Goal: Transaction & Acquisition: Purchase product/service

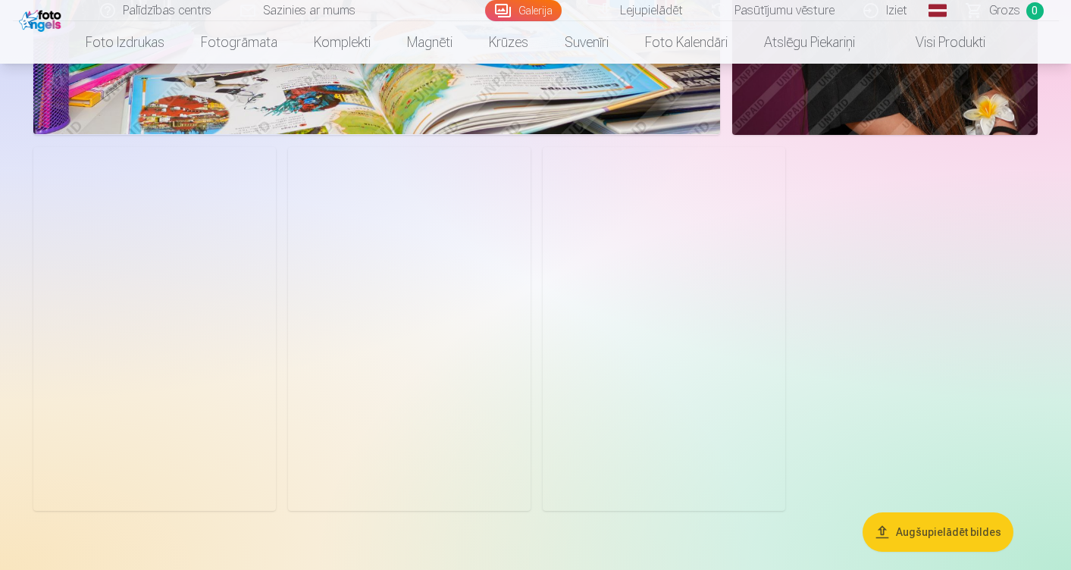
scroll to position [5396, 0]
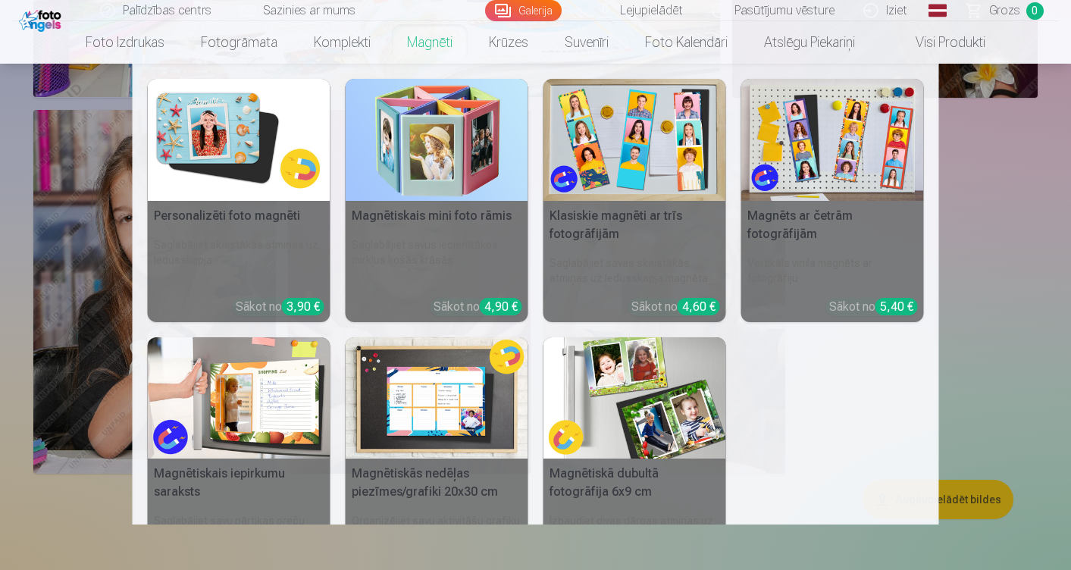
click at [451, 195] on img at bounding box center [437, 140] width 183 height 122
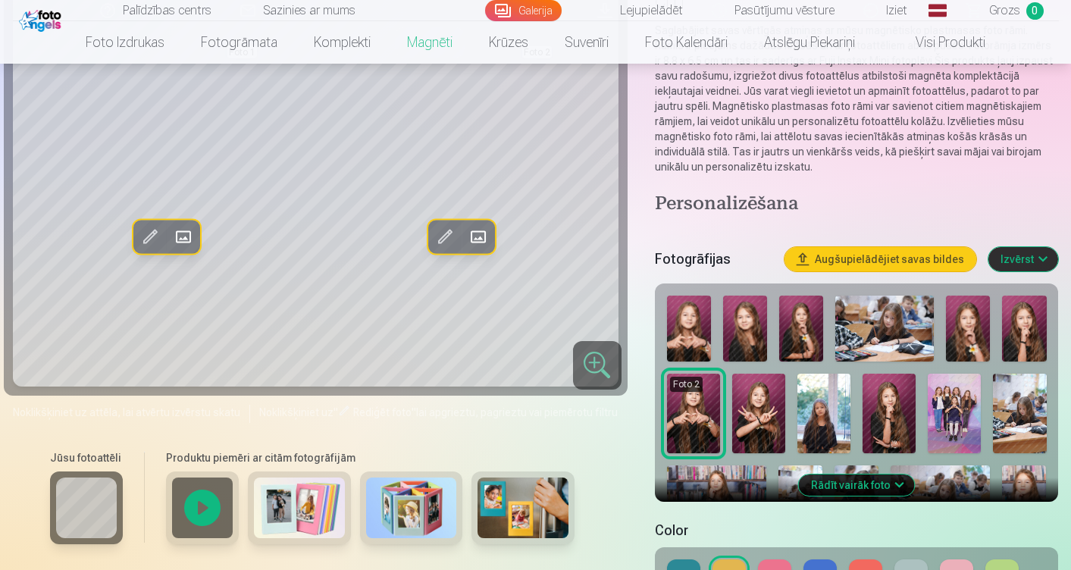
scroll to position [203, 0]
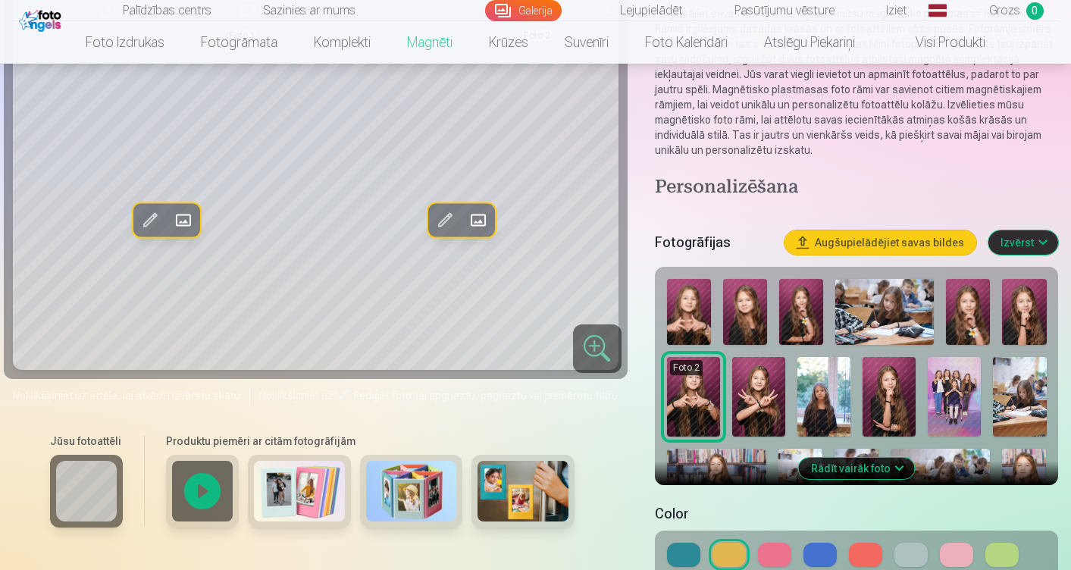
click at [145, 233] on span at bounding box center [149, 220] width 24 height 24
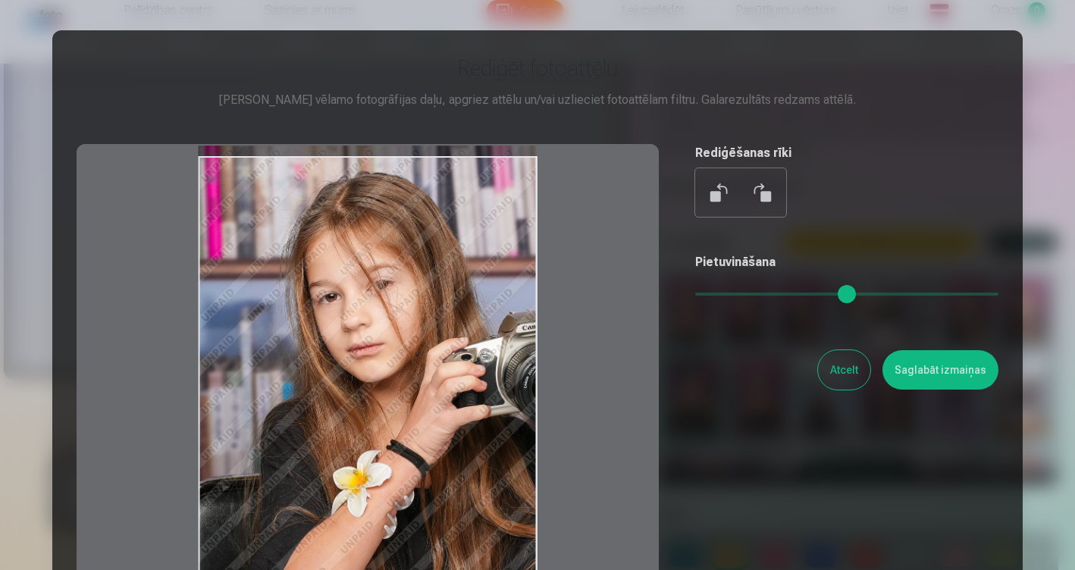
drag, startPoint x: 404, startPoint y: 424, endPoint x: 396, endPoint y: 422, distance: 8.5
click at [396, 422] on div at bounding box center [368, 382] width 582 height 476
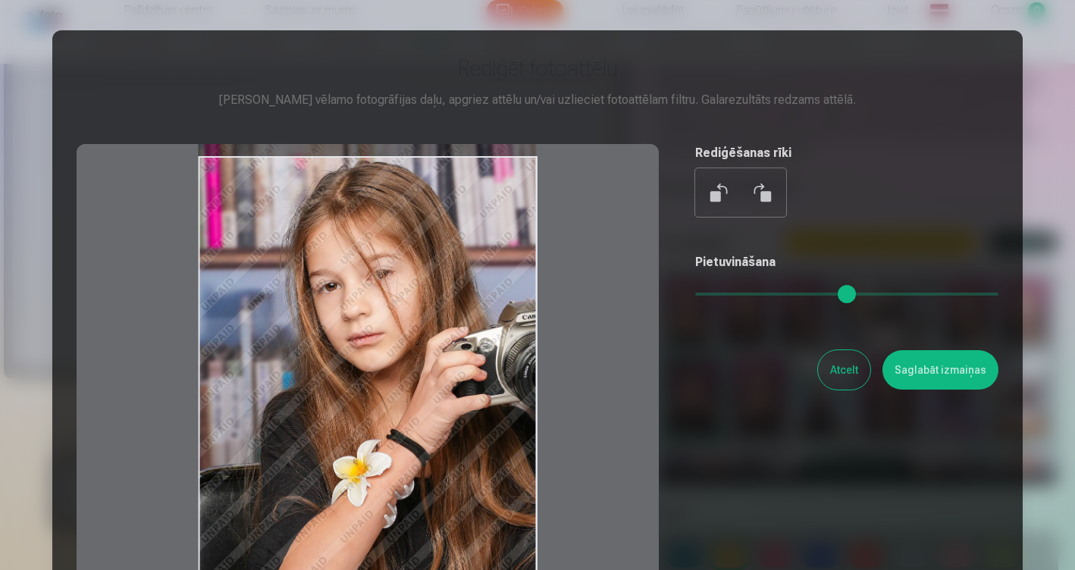
drag, startPoint x: 450, startPoint y: 443, endPoint x: 446, endPoint y: 432, distance: 11.3
click at [446, 432] on div at bounding box center [368, 382] width 582 height 476
drag, startPoint x: 428, startPoint y: 430, endPoint x: 419, endPoint y: 431, distance: 8.4
click at [419, 431] on div at bounding box center [368, 382] width 582 height 476
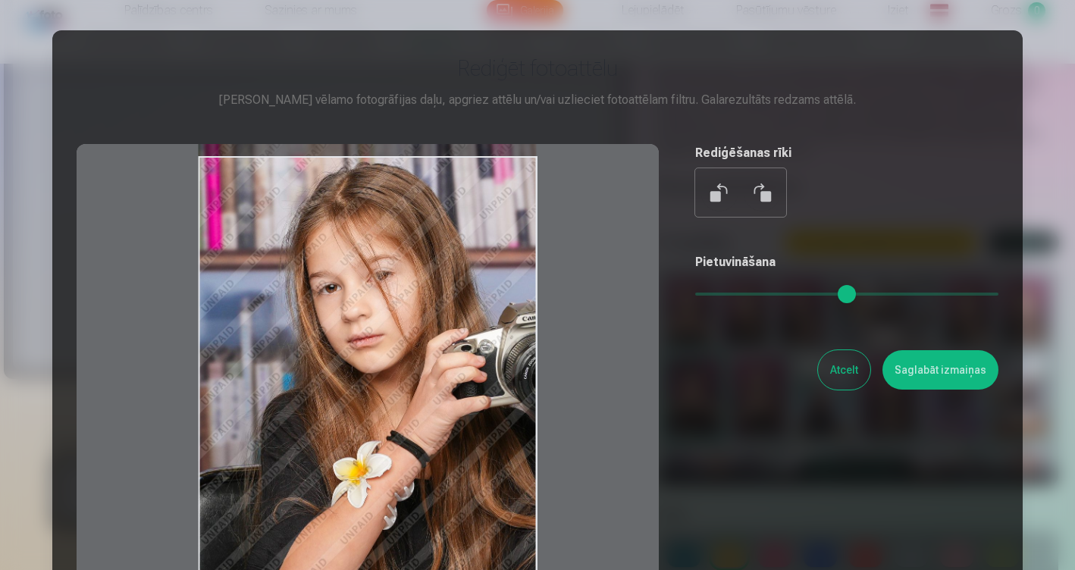
click at [841, 365] on button "Atcelt" at bounding box center [844, 369] width 52 height 39
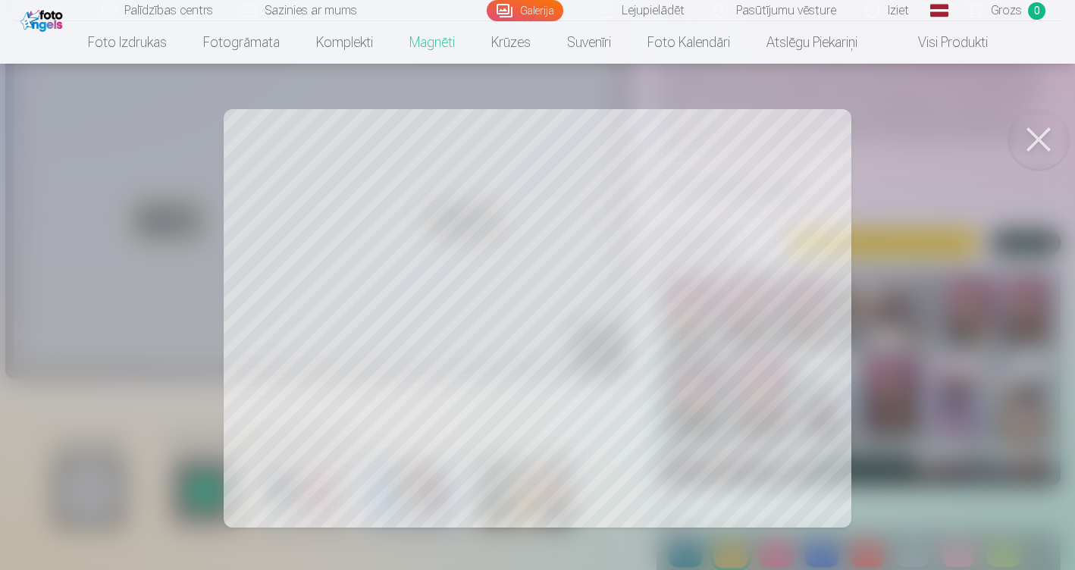
click at [1045, 127] on button at bounding box center [1038, 139] width 61 height 61
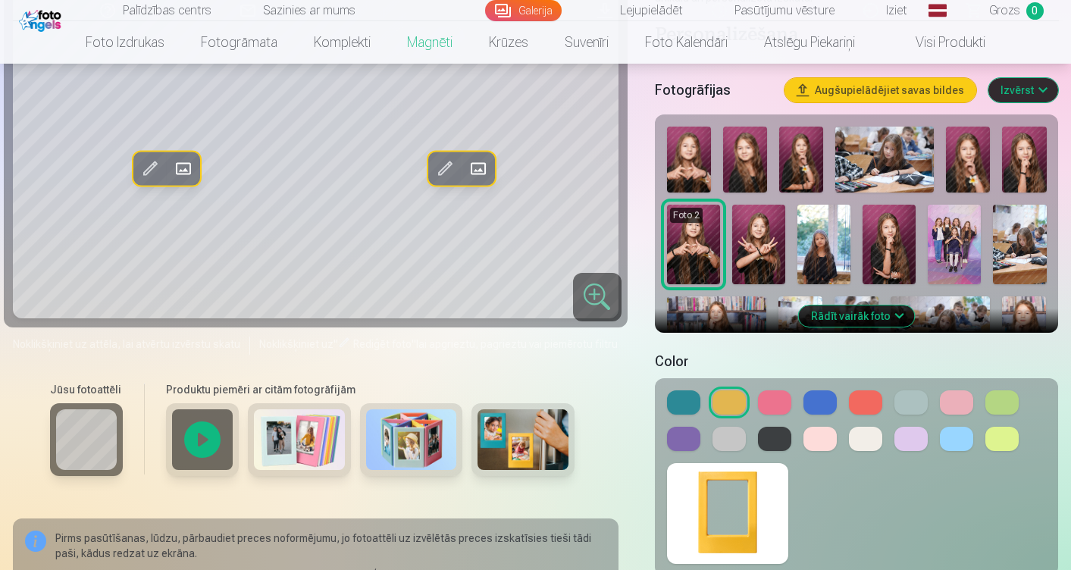
scroll to position [364, 0]
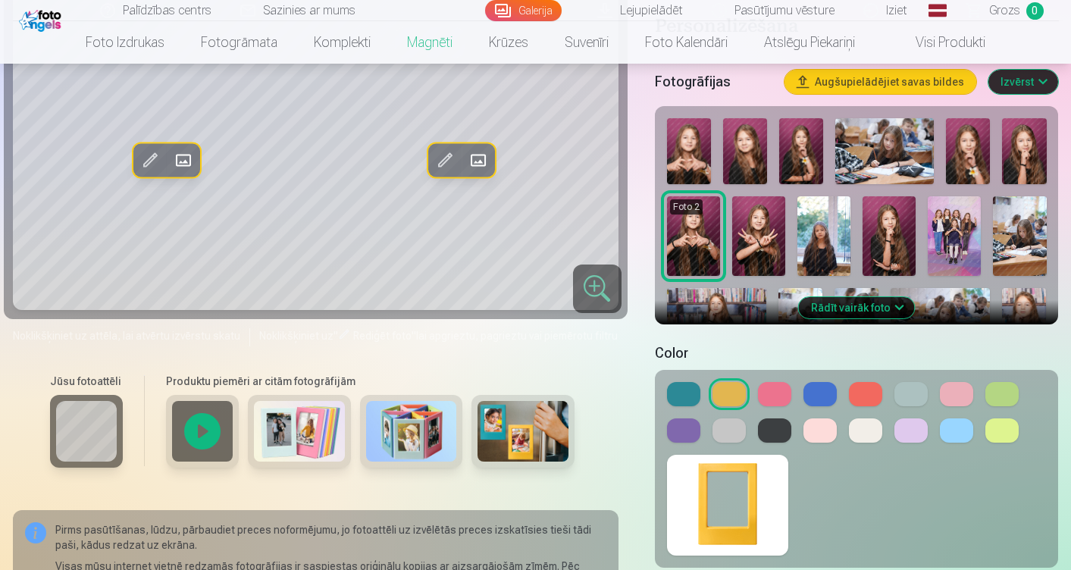
click at [757, 440] on div at bounding box center [857, 412] width 380 height 61
click at [780, 422] on button at bounding box center [774, 430] width 33 height 24
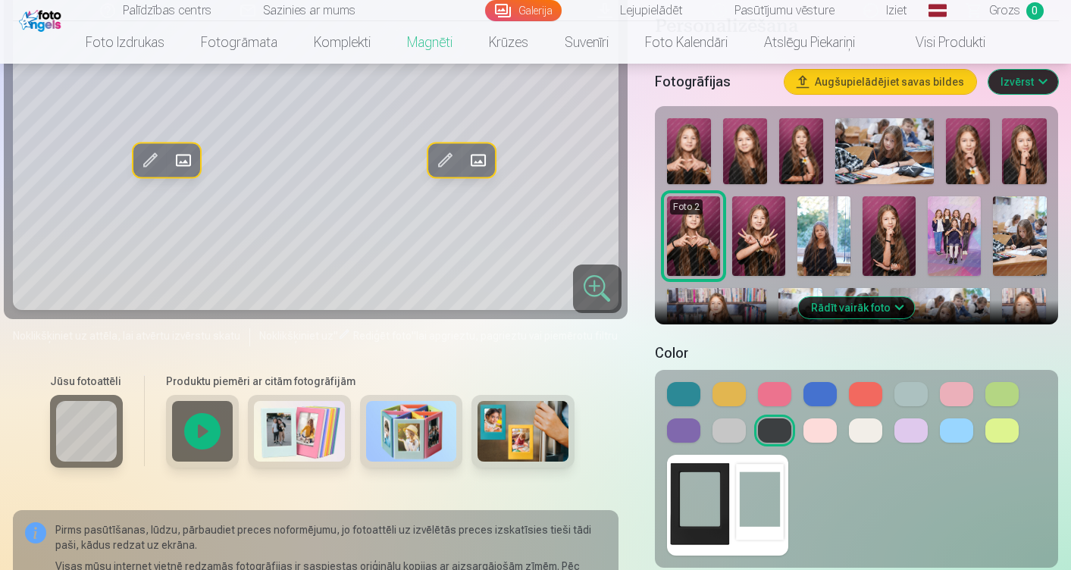
scroll to position [334, 0]
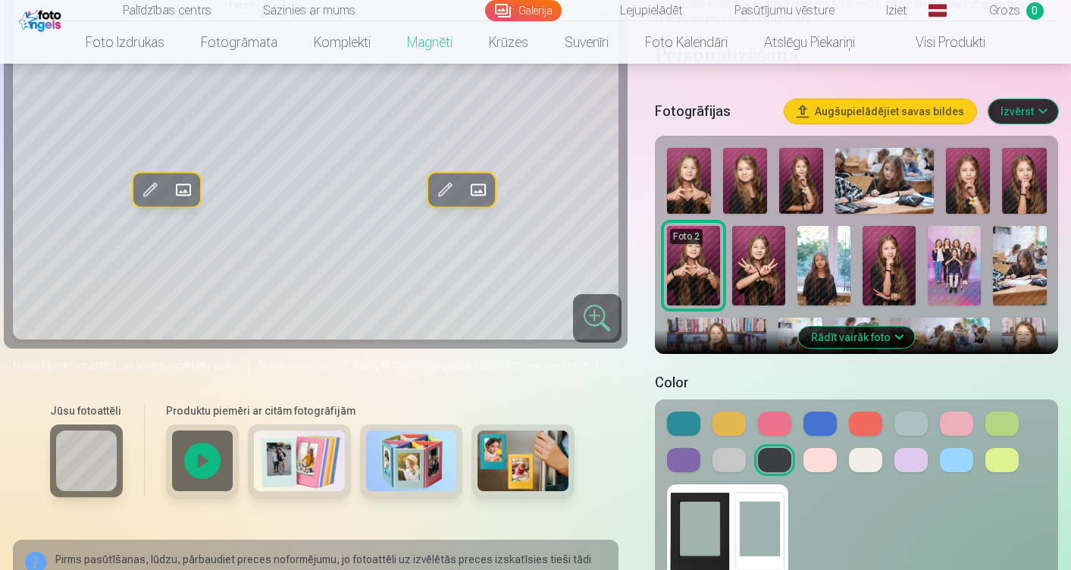
click at [1001, 422] on button at bounding box center [1001, 424] width 33 height 24
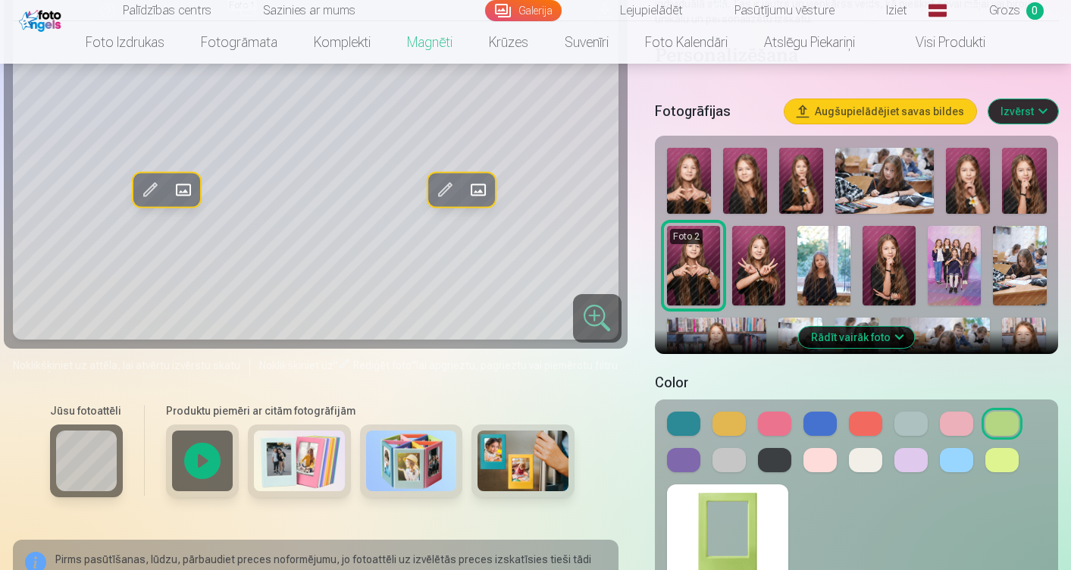
click at [902, 455] on button at bounding box center [910, 460] width 33 height 24
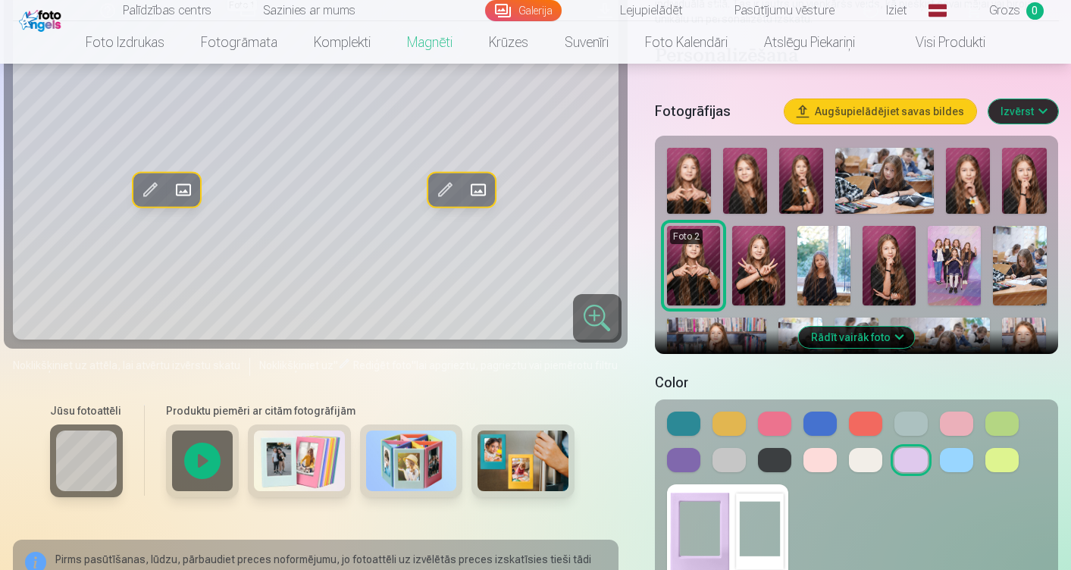
click at [810, 446] on div at bounding box center [857, 442] width 380 height 61
click at [818, 463] on button at bounding box center [819, 460] width 33 height 24
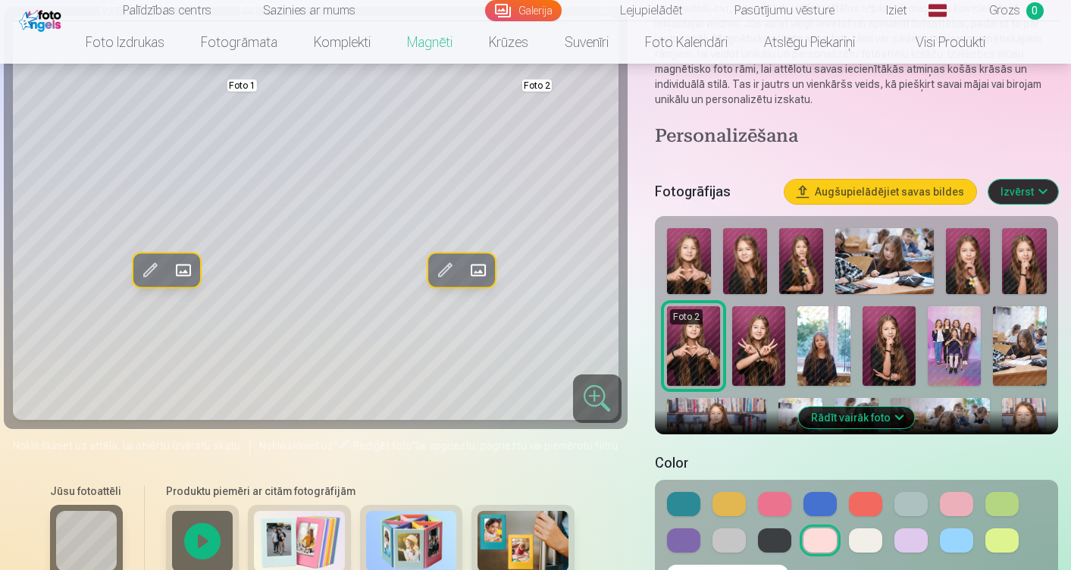
scroll to position [237, 0]
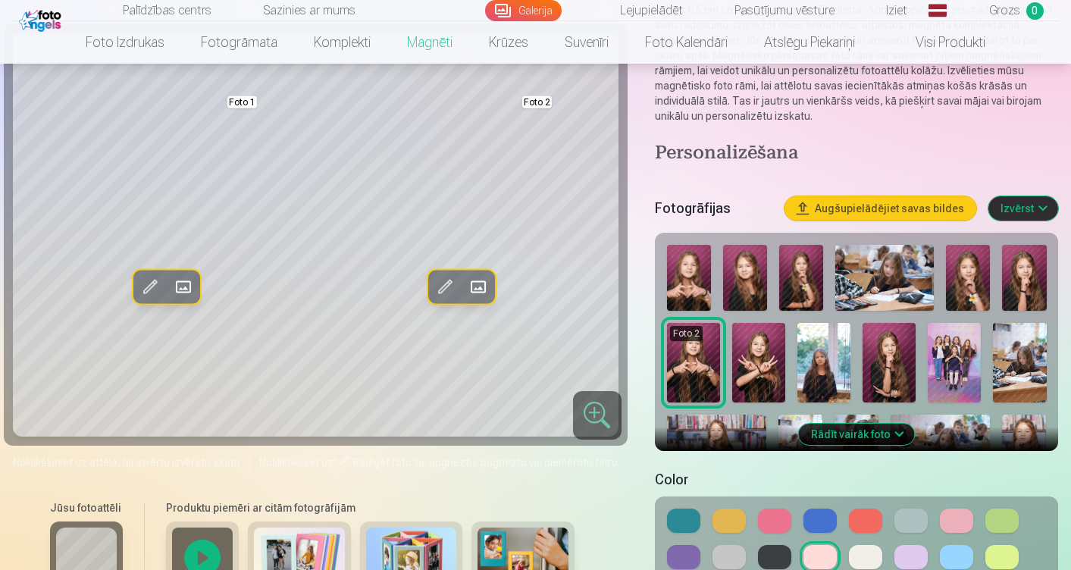
click at [756, 280] on img at bounding box center [745, 278] width 44 height 66
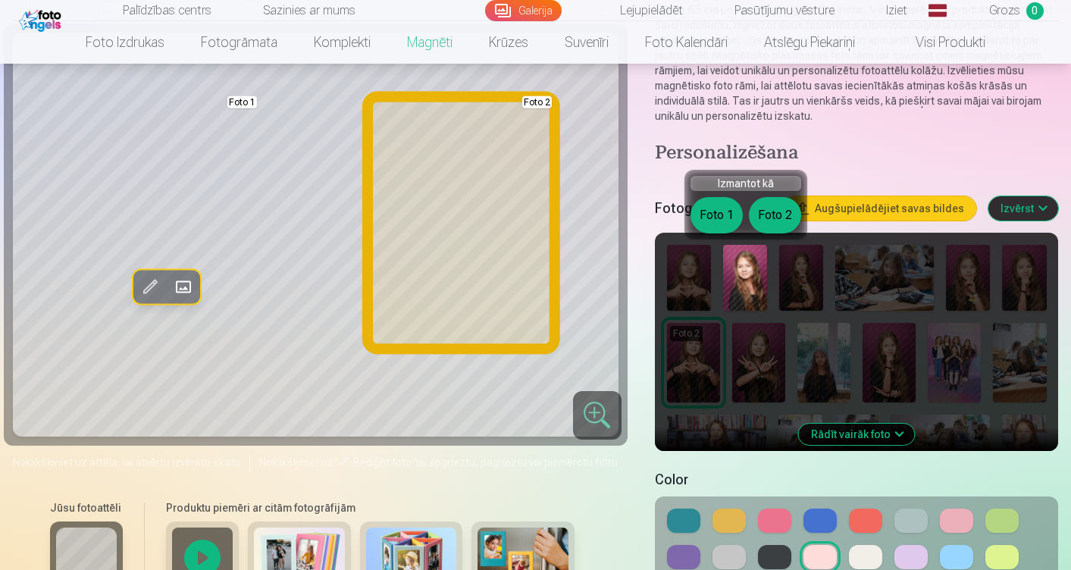
click at [773, 214] on button "Foto 2" at bounding box center [775, 215] width 52 height 36
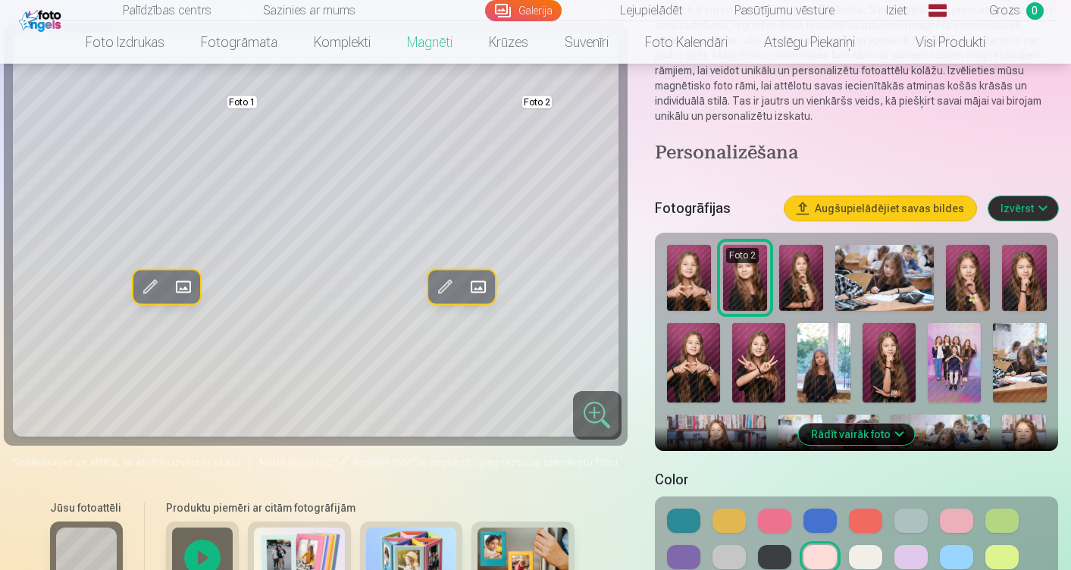
click at [794, 283] on img at bounding box center [801, 278] width 44 height 66
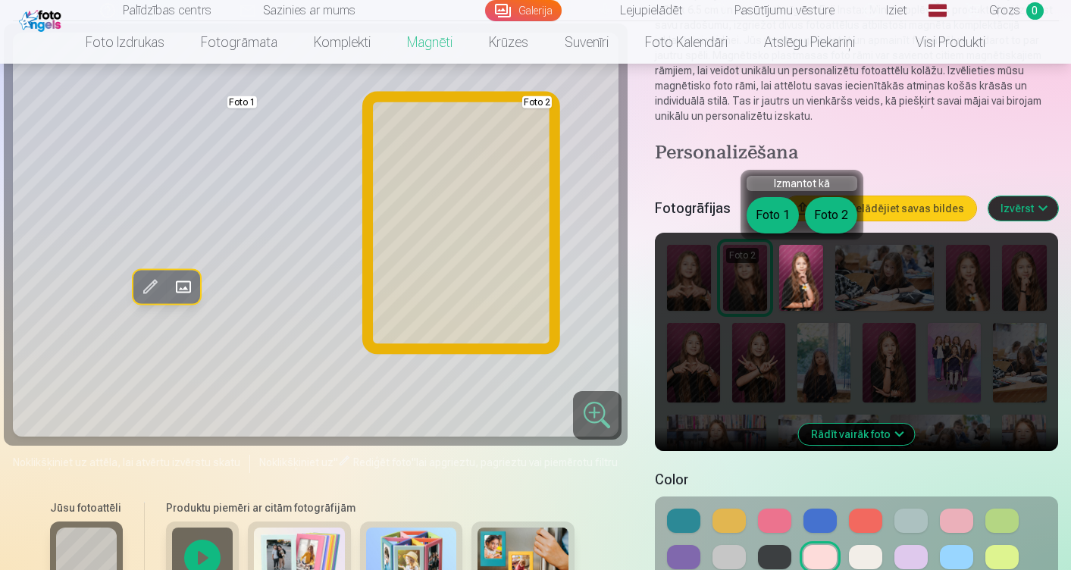
click at [834, 213] on button "Foto 2" at bounding box center [831, 215] width 52 height 36
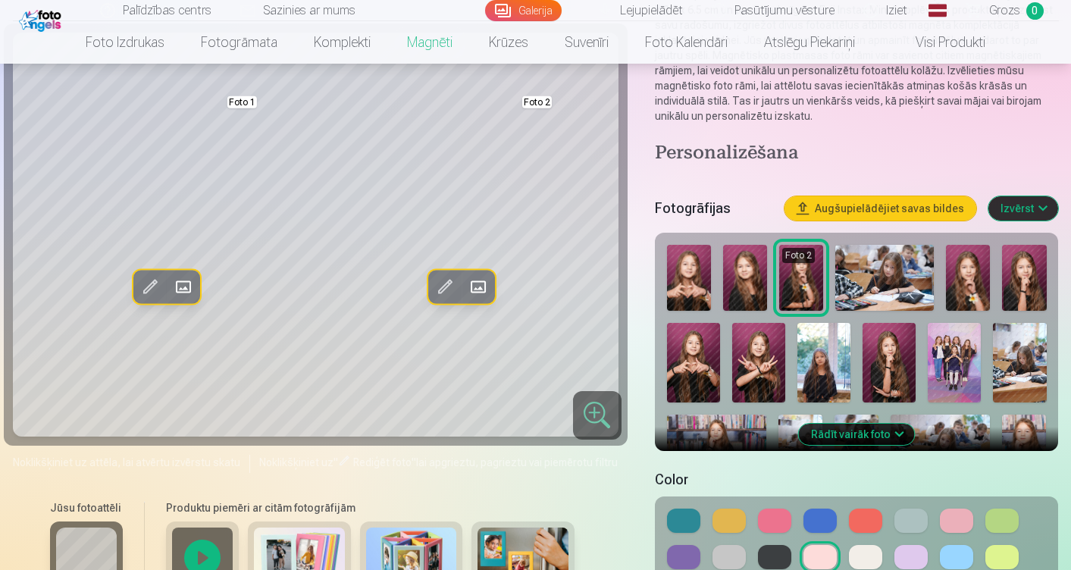
click at [685, 292] on img at bounding box center [689, 278] width 44 height 66
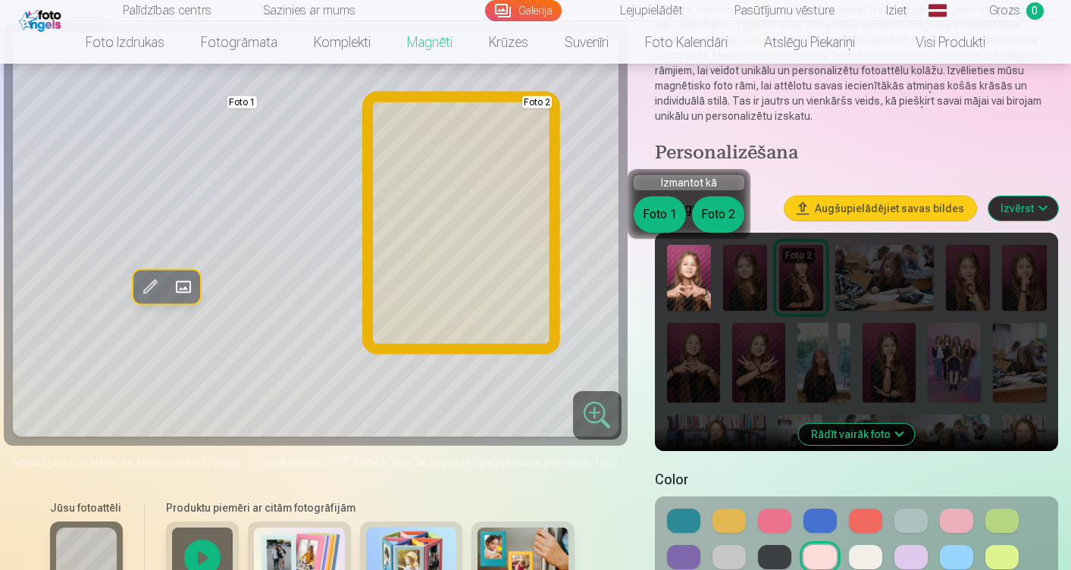
click at [722, 218] on button "Foto 2" at bounding box center [718, 214] width 52 height 36
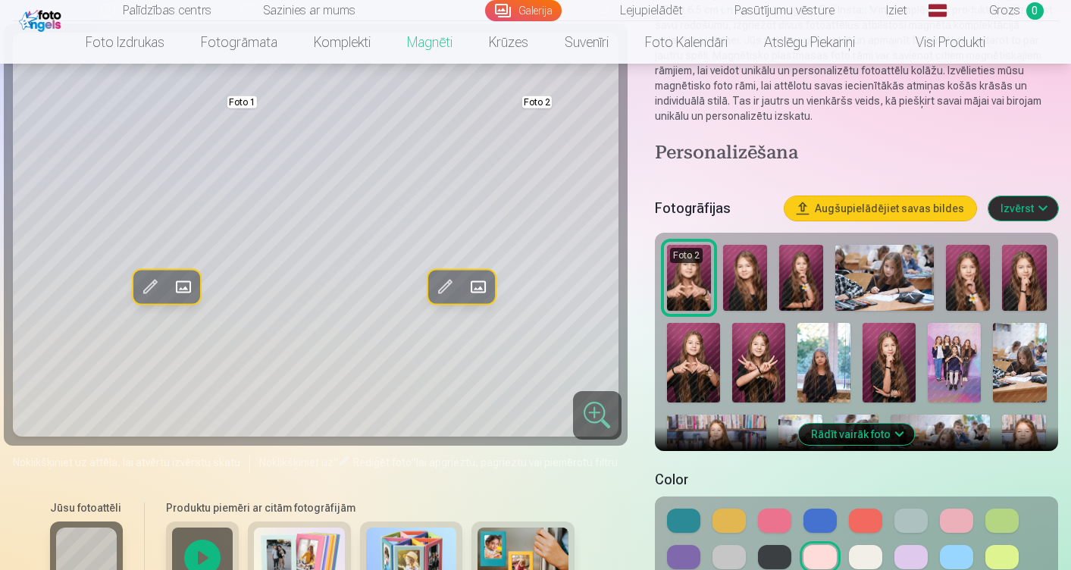
click at [893, 359] on img at bounding box center [889, 363] width 53 height 80
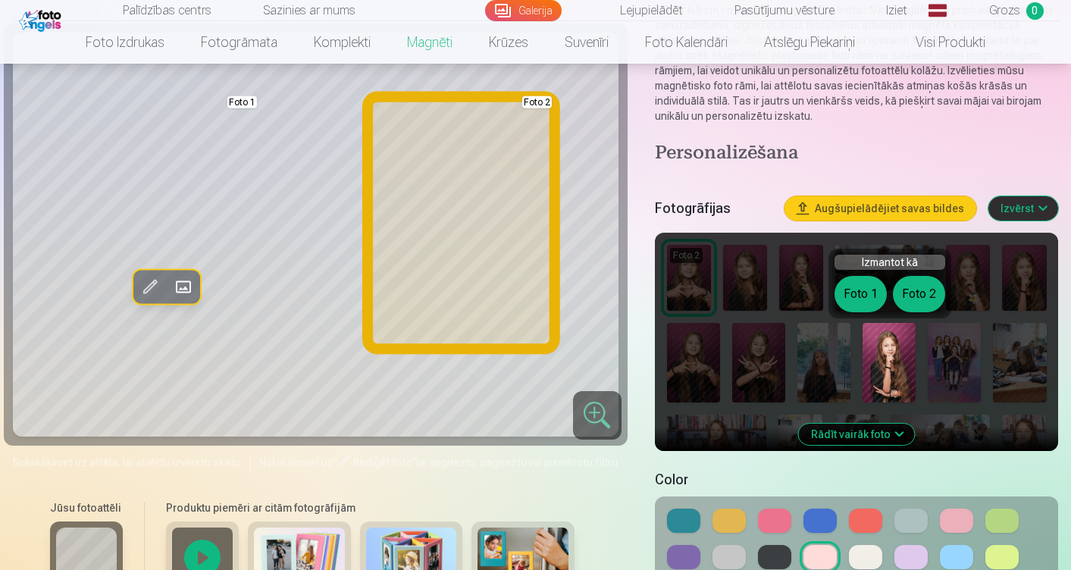
click at [918, 305] on button "Foto 2" at bounding box center [919, 294] width 52 height 36
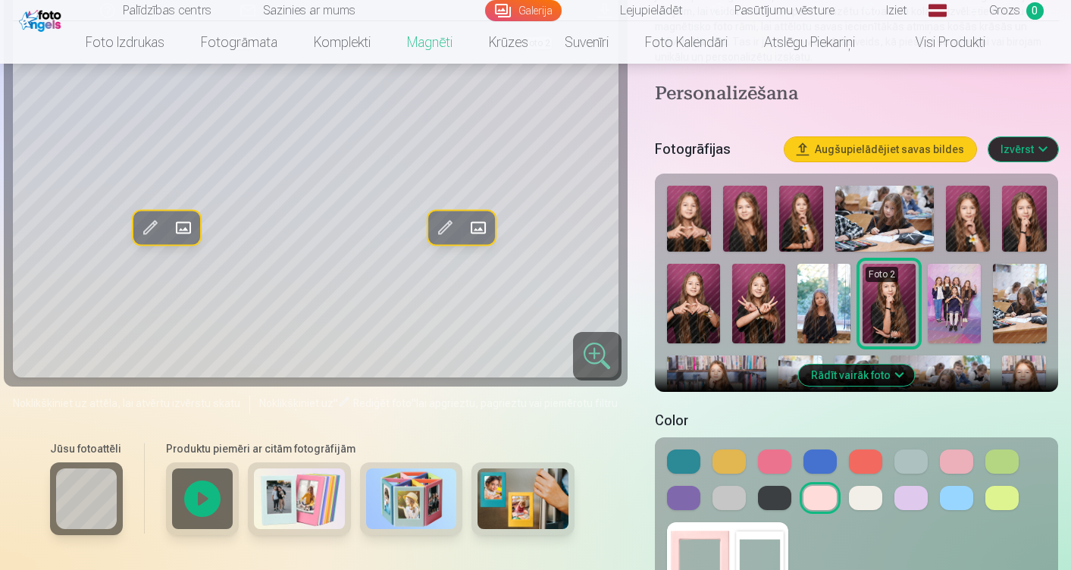
scroll to position [262, 0]
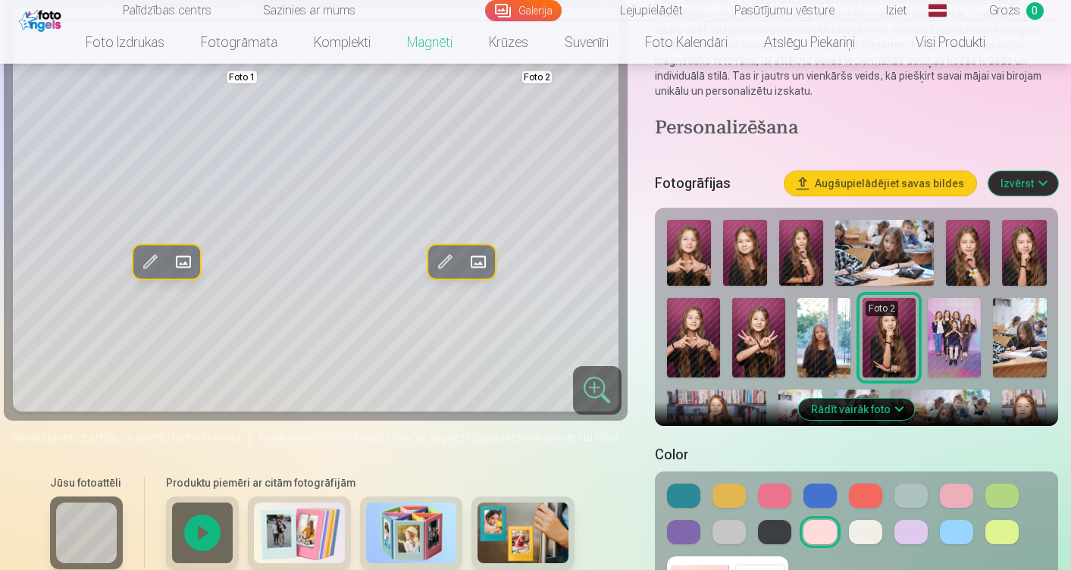
drag, startPoint x: 692, startPoint y: 350, endPoint x: 650, endPoint y: 281, distance: 81.0
click at [650, 281] on div "Rediģēt foto Aizstāt Foto 1 Rediģēt foto Aizstāt Foto 2 Noklikšķiniet uz attēla…" at bounding box center [536, 326] width 1046 height 898
click at [774, 337] on img at bounding box center [758, 338] width 53 height 80
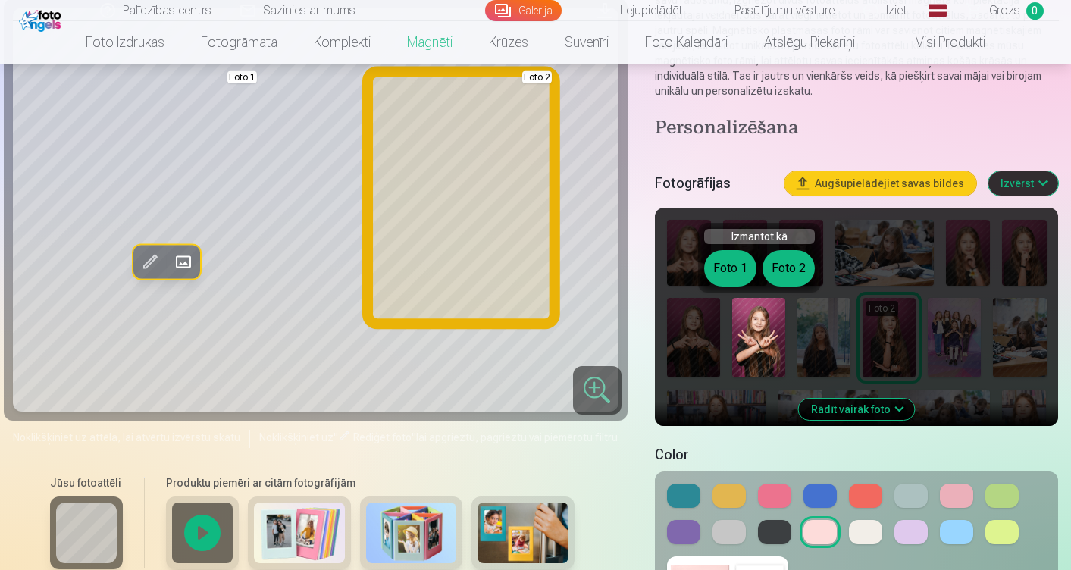
click at [799, 267] on button "Foto 2" at bounding box center [789, 268] width 52 height 36
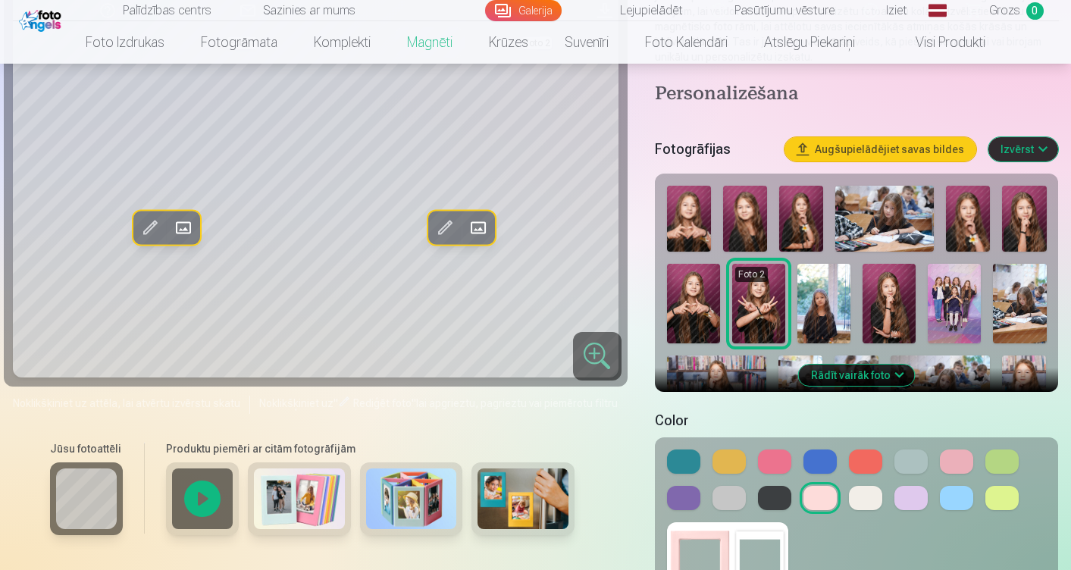
scroll to position [288, 0]
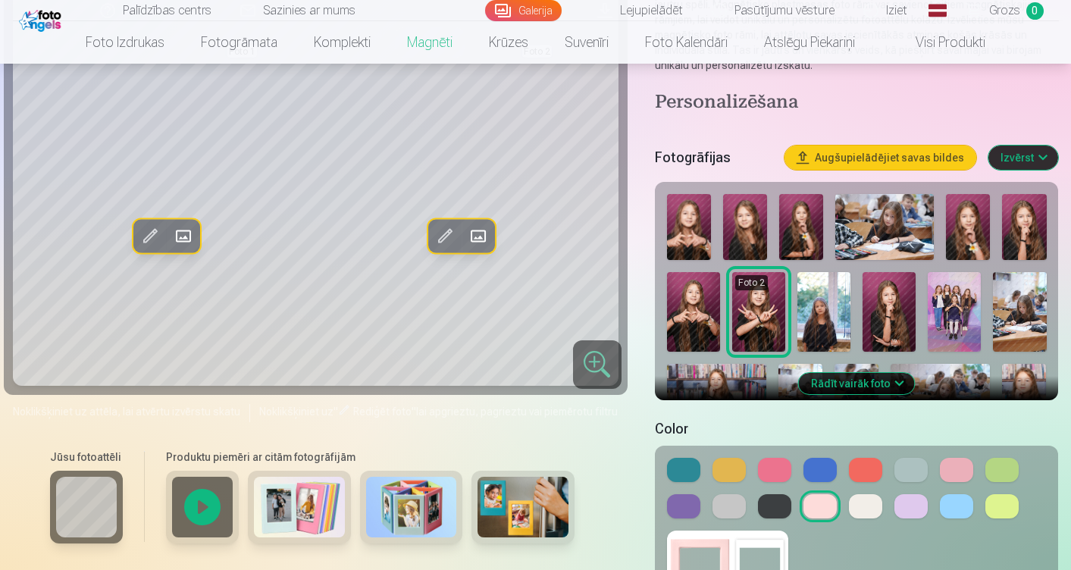
drag, startPoint x: 853, startPoint y: 382, endPoint x: 823, endPoint y: 389, distance: 30.3
click at [823, 389] on button "Rādīt vairāk foto" at bounding box center [857, 383] width 116 height 21
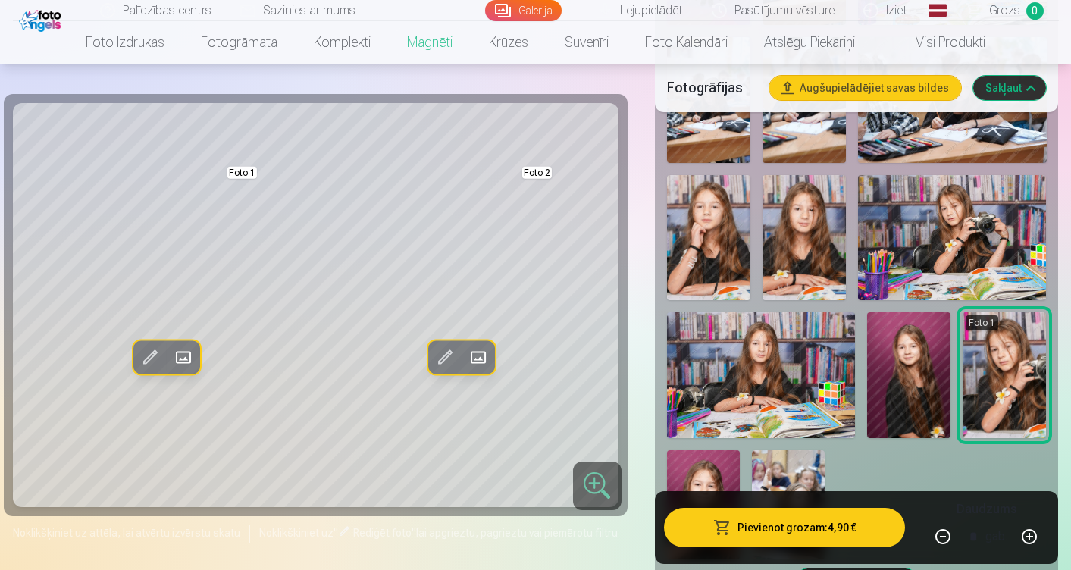
scroll to position [1090, 0]
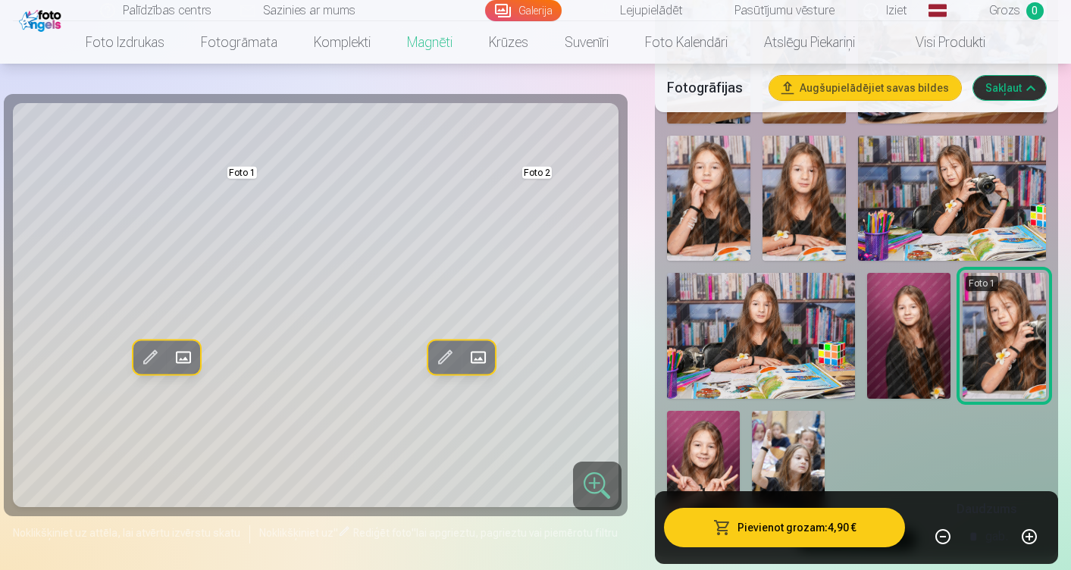
click at [922, 189] on img at bounding box center [952, 198] width 188 height 125
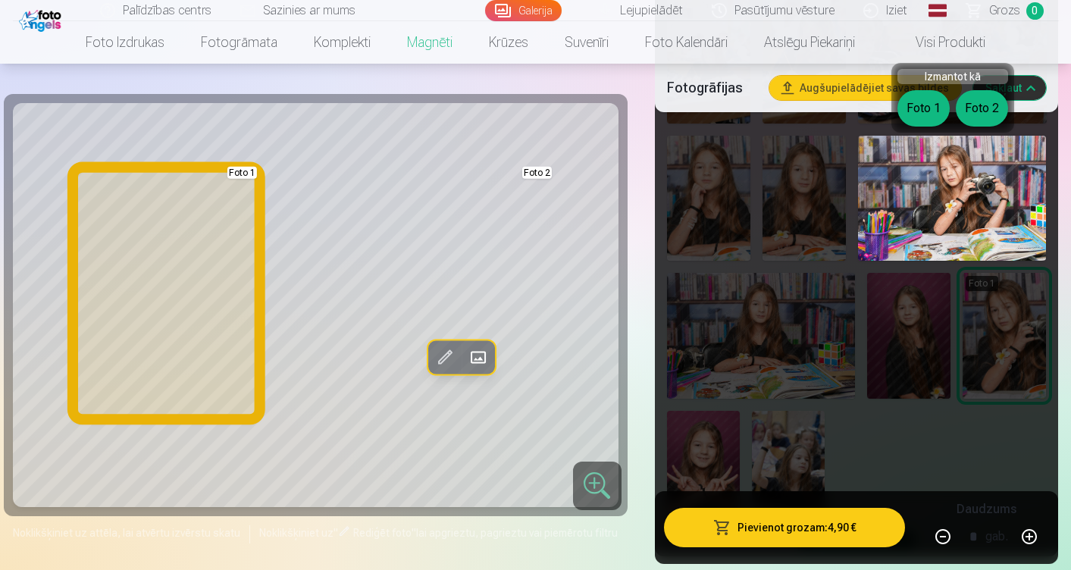
click at [926, 115] on button "Foto 1" at bounding box center [923, 108] width 52 height 36
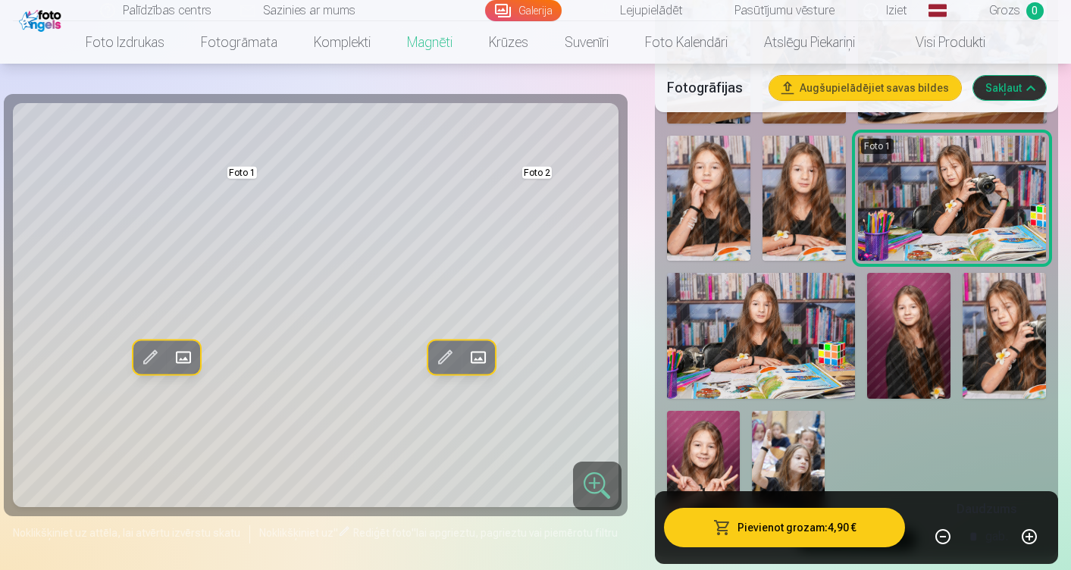
click at [1006, 323] on img at bounding box center [1004, 335] width 83 height 125
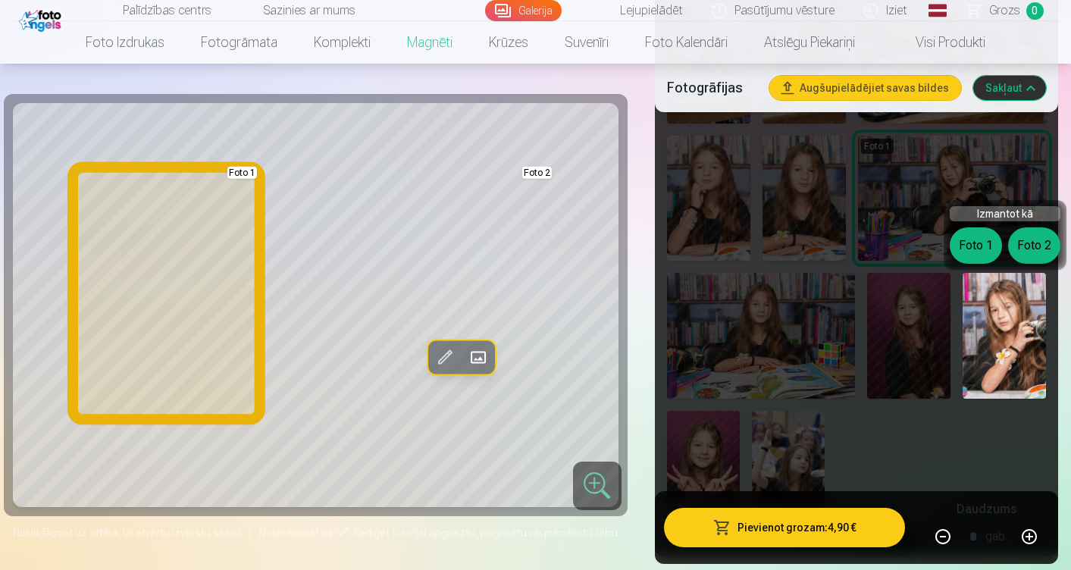
click at [969, 243] on button "Foto 1" at bounding box center [976, 245] width 52 height 36
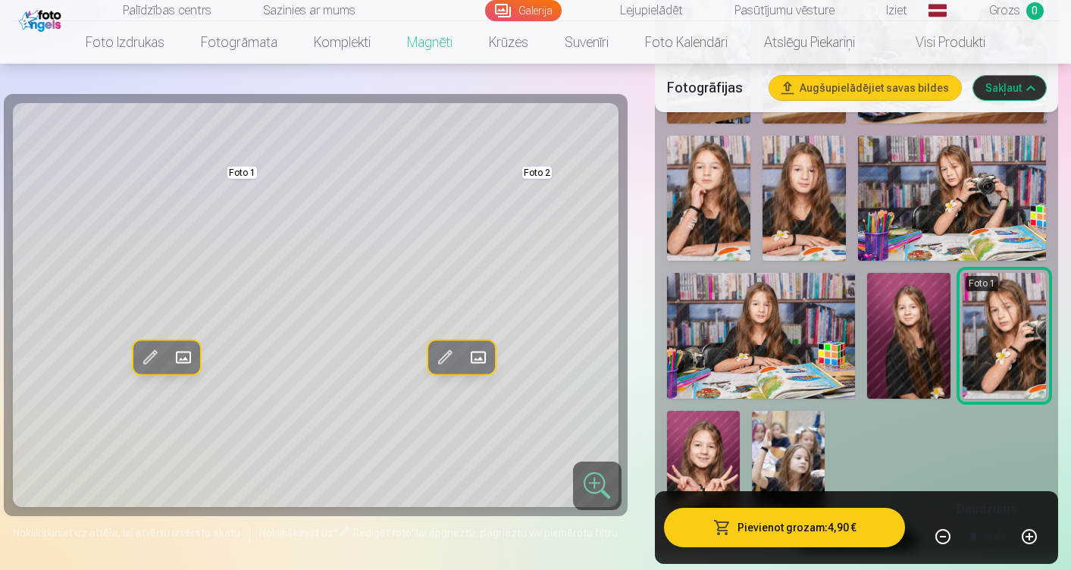
click at [968, 204] on img at bounding box center [952, 198] width 188 height 125
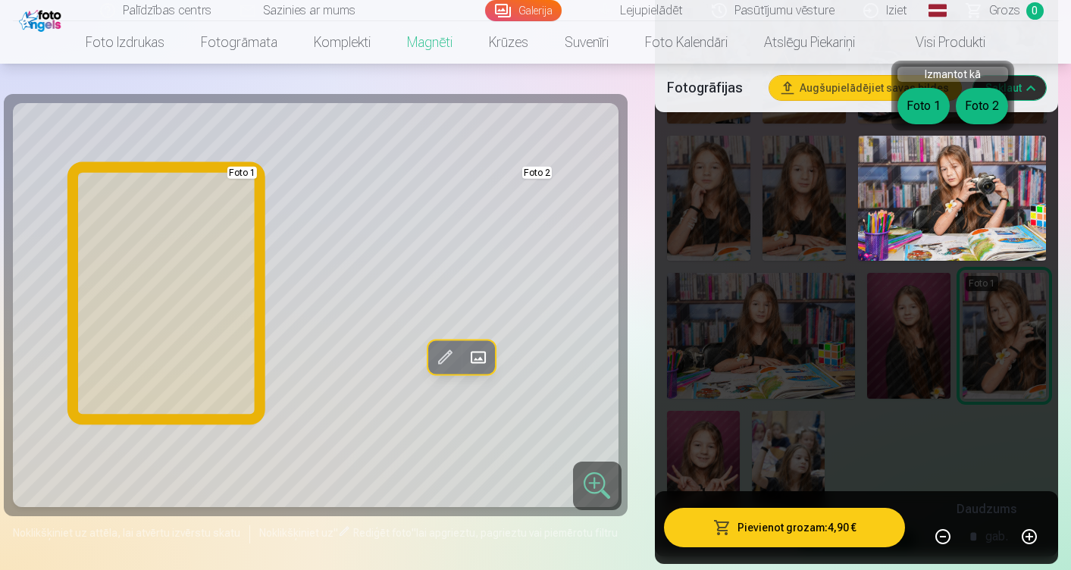
click at [916, 99] on button "Foto 1" at bounding box center [923, 106] width 52 height 36
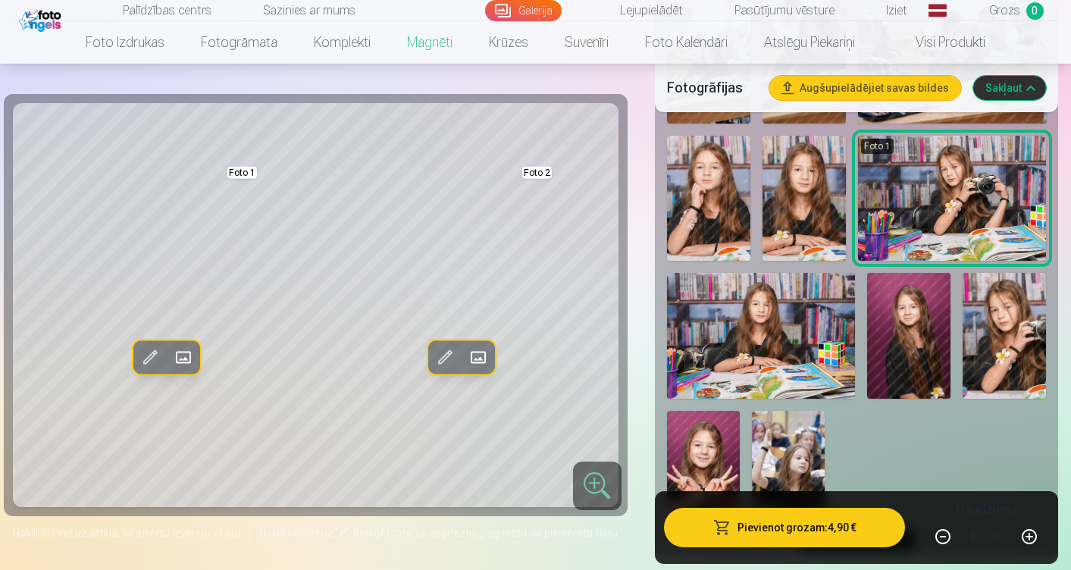
click at [794, 348] on img at bounding box center [761, 335] width 188 height 125
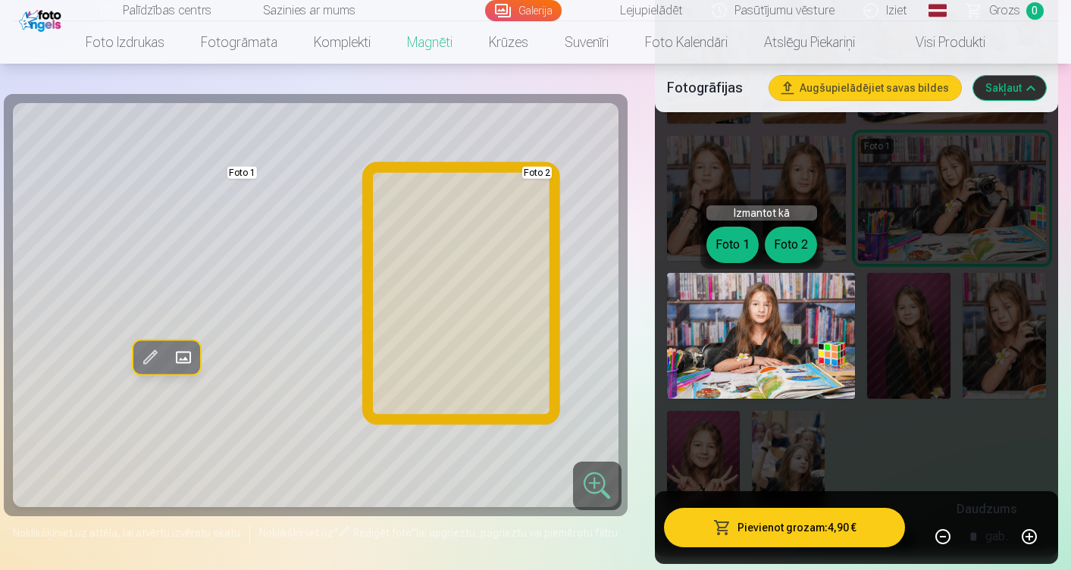
click at [788, 249] on button "Foto 2" at bounding box center [791, 245] width 52 height 36
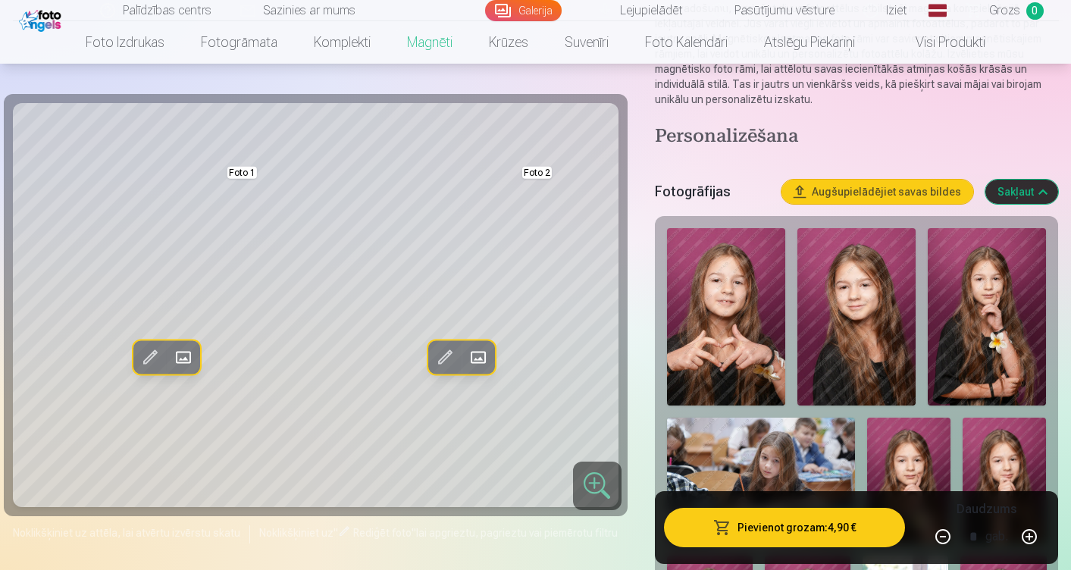
scroll to position [283, 0]
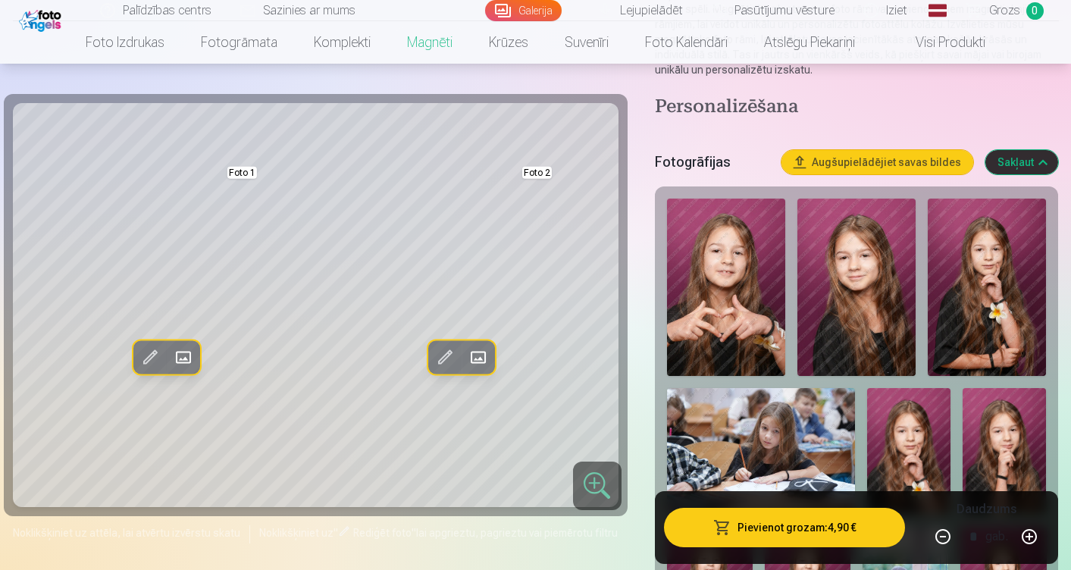
drag, startPoint x: 846, startPoint y: 274, endPoint x: 889, endPoint y: 246, distance: 51.5
click at [888, 213] on img at bounding box center [856, 287] width 118 height 177
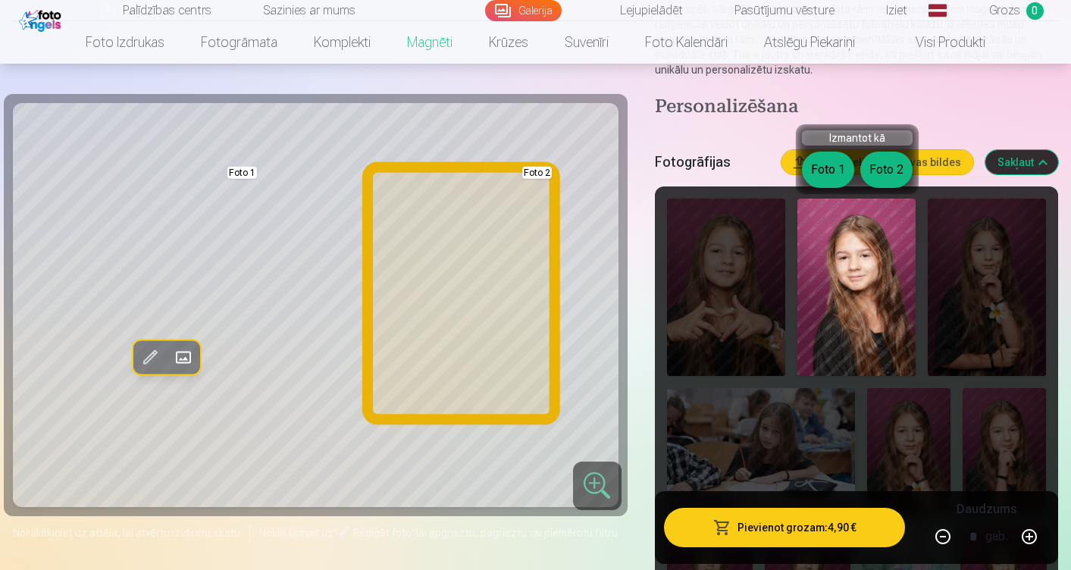
click at [886, 174] on button "Foto 2" at bounding box center [886, 170] width 52 height 36
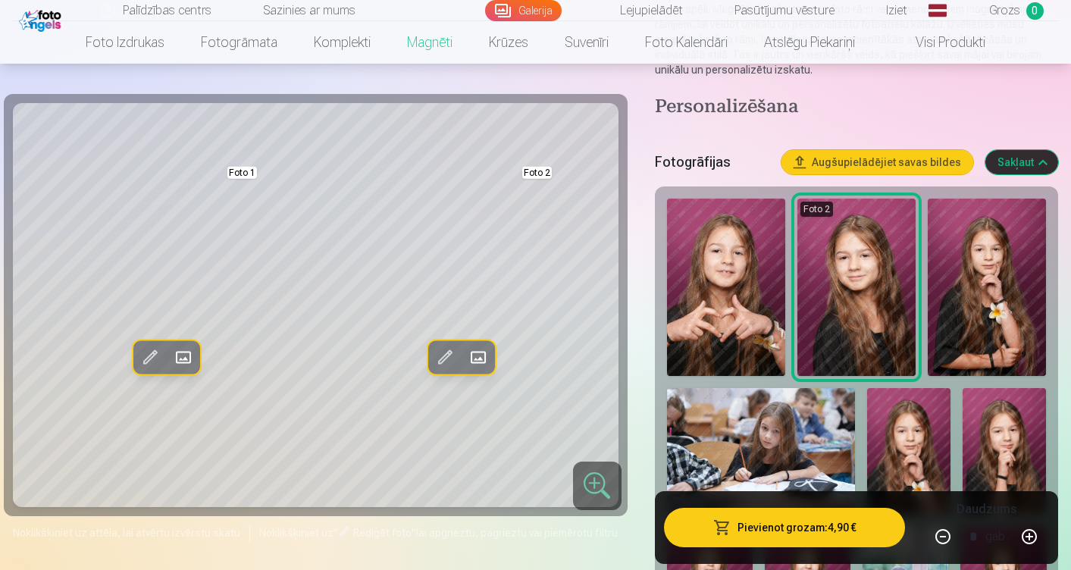
click at [731, 255] on img at bounding box center [726, 287] width 118 height 177
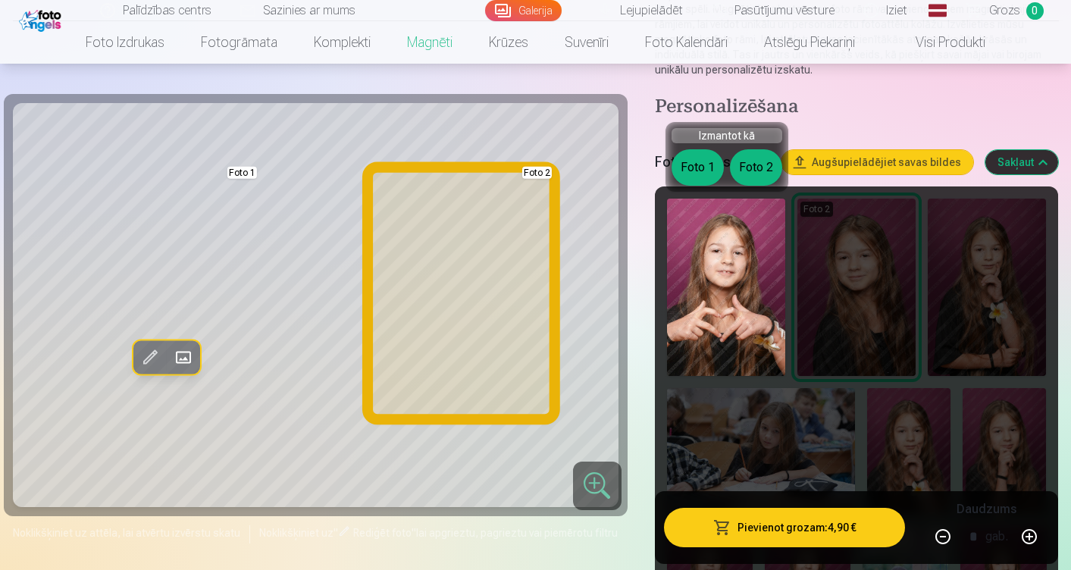
click at [757, 164] on button "Foto 2" at bounding box center [756, 167] width 52 height 36
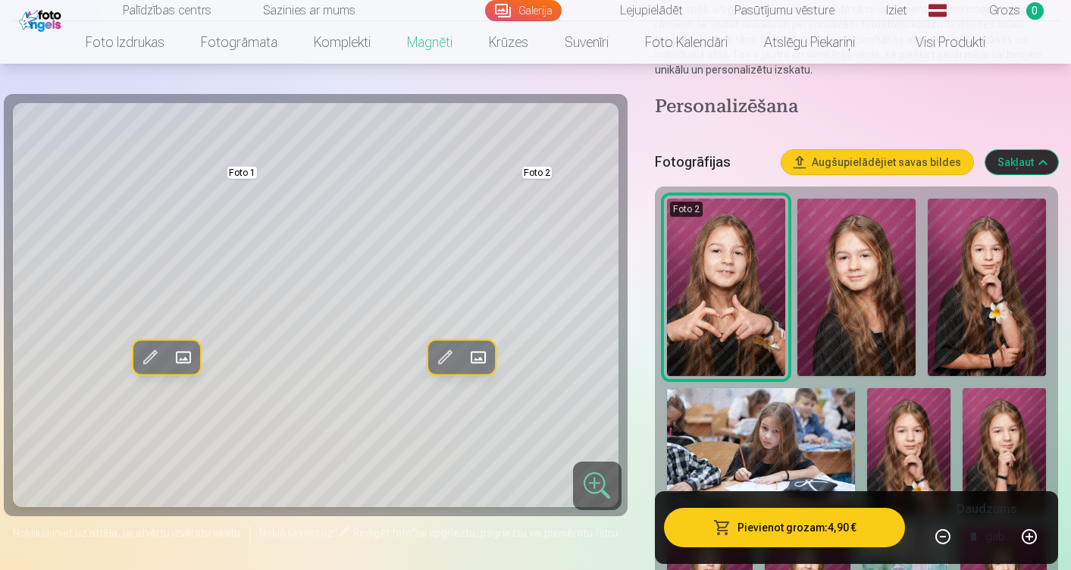
click at [998, 249] on img at bounding box center [987, 287] width 118 height 177
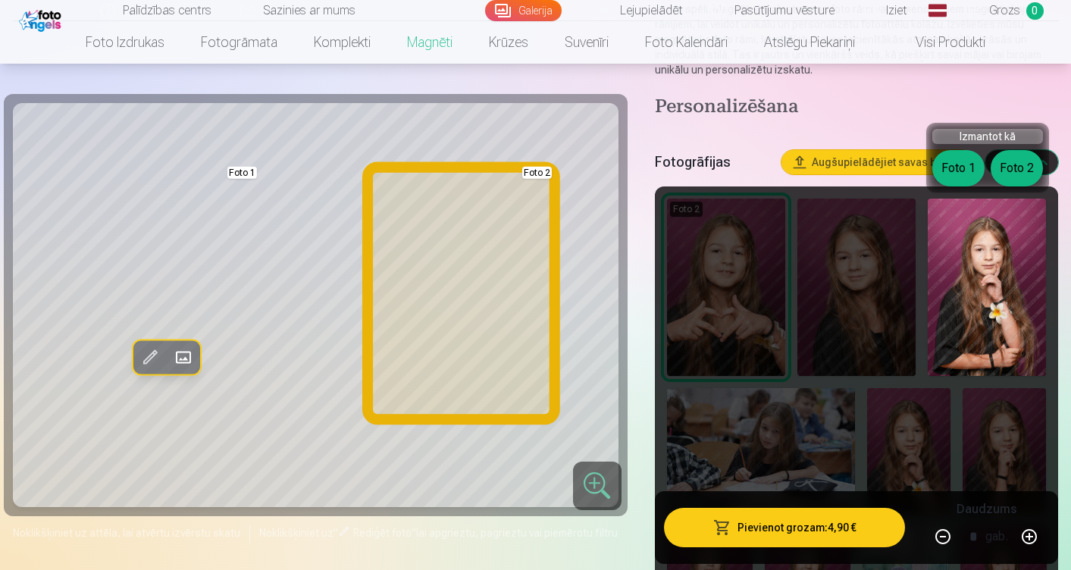
click at [1029, 168] on button "Foto 2" at bounding box center [1017, 168] width 52 height 36
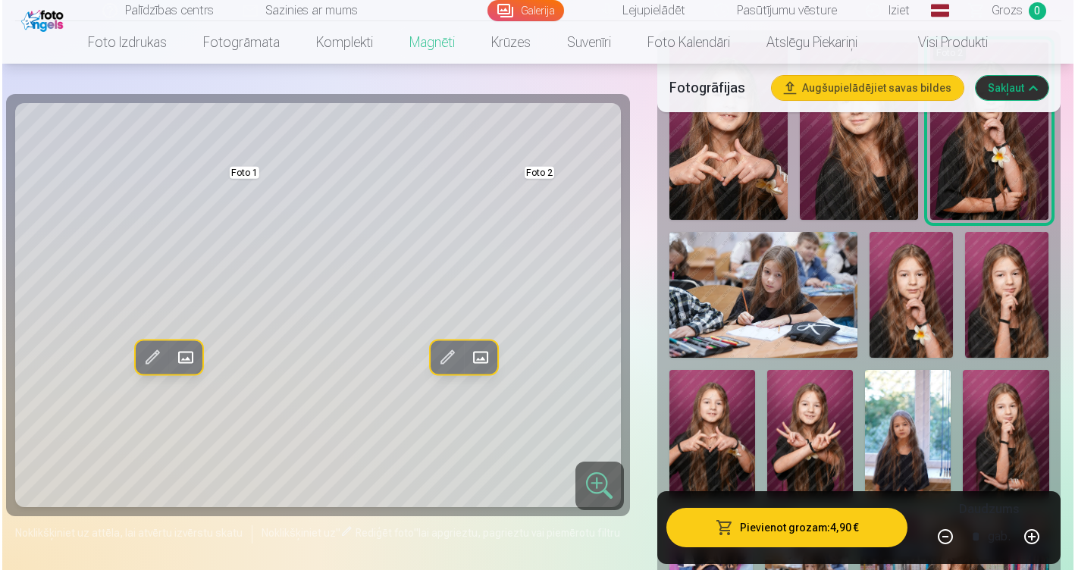
scroll to position [391, 0]
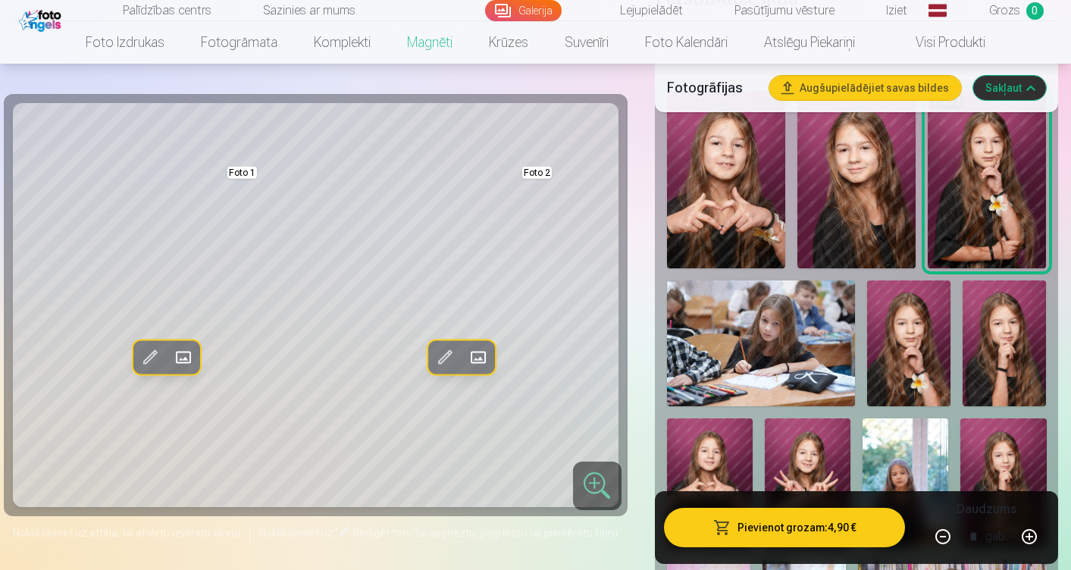
click at [798, 534] on button "Pievienot grozam : 4,90 €" at bounding box center [785, 527] width 242 height 39
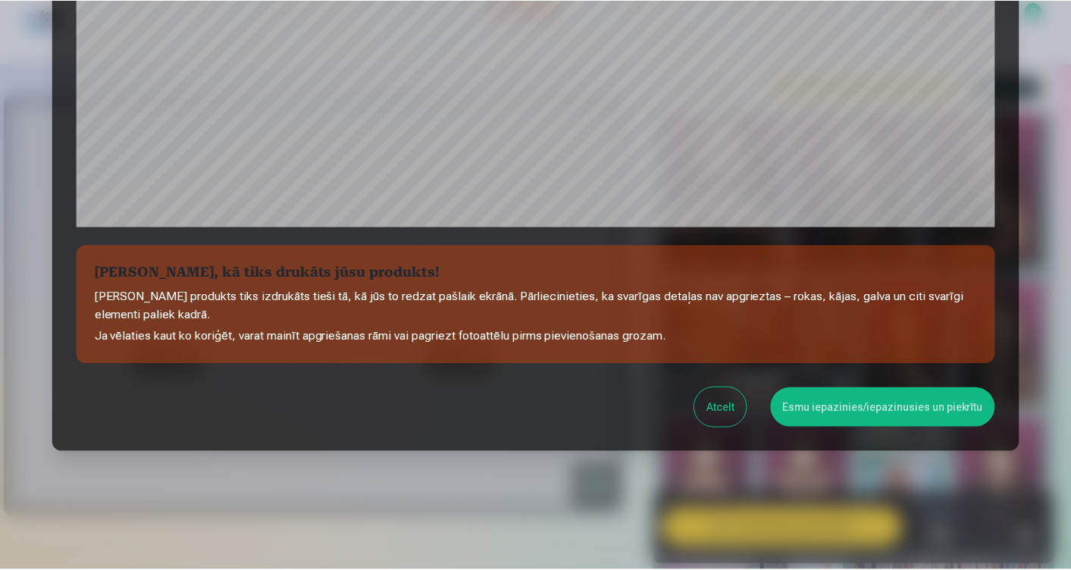
scroll to position [522, 0]
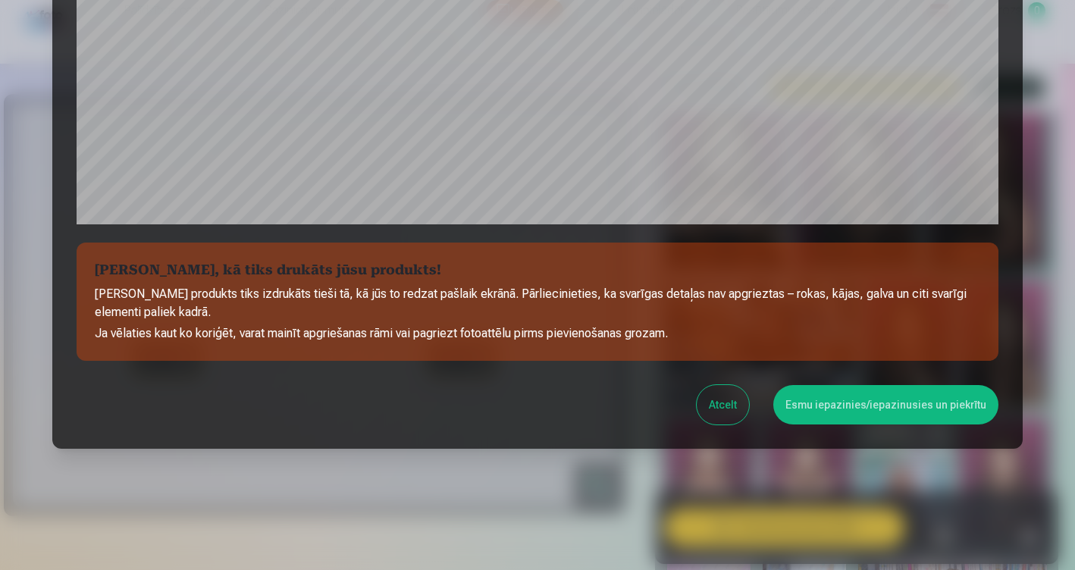
click at [831, 393] on button "Esmu iepazinies/iepazinusies un piekrītu" at bounding box center [885, 404] width 225 height 39
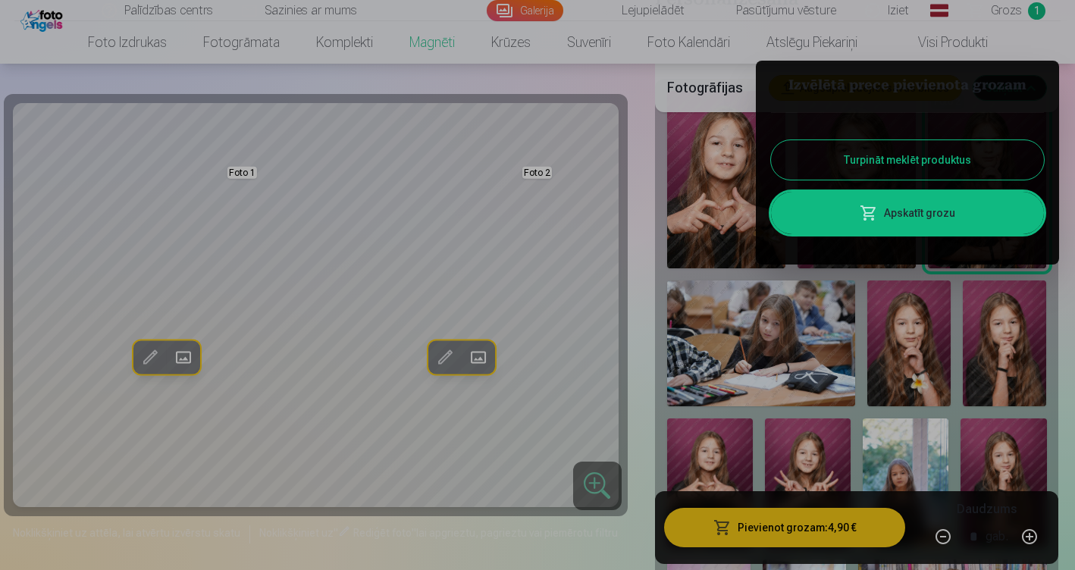
click at [935, 168] on button "Turpināt meklēt produktus" at bounding box center [907, 159] width 273 height 39
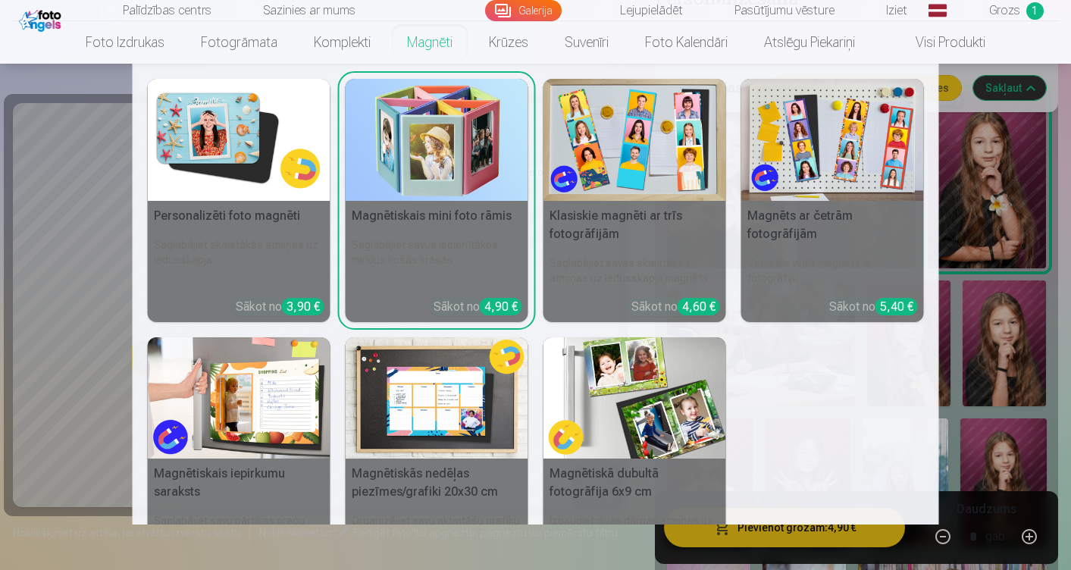
click at [789, 227] on h5 "Magnēts ar četrām fotogrāfijām" at bounding box center [832, 225] width 183 height 49
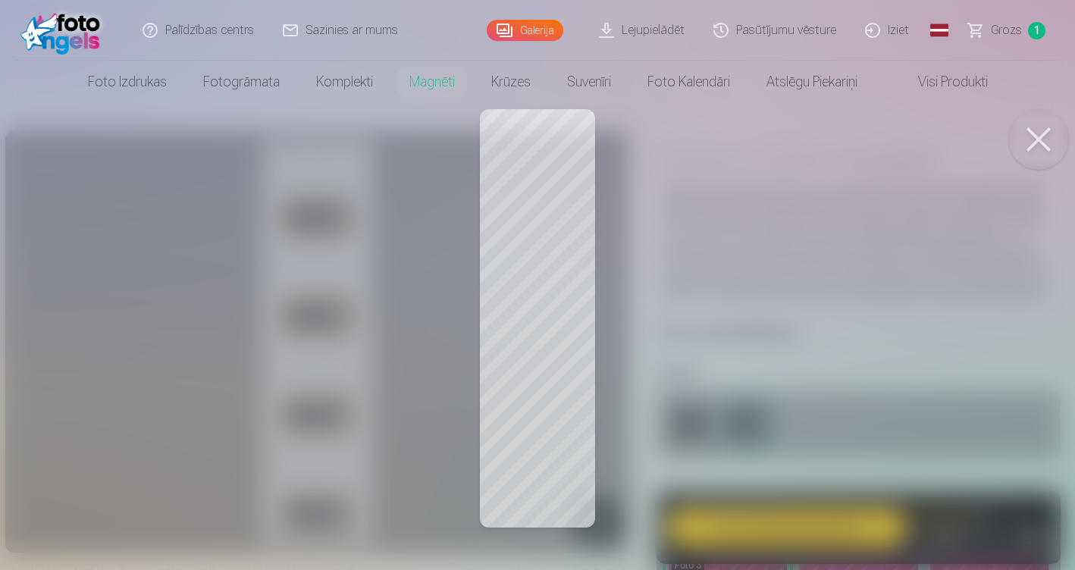
click at [1029, 143] on button at bounding box center [1038, 139] width 61 height 61
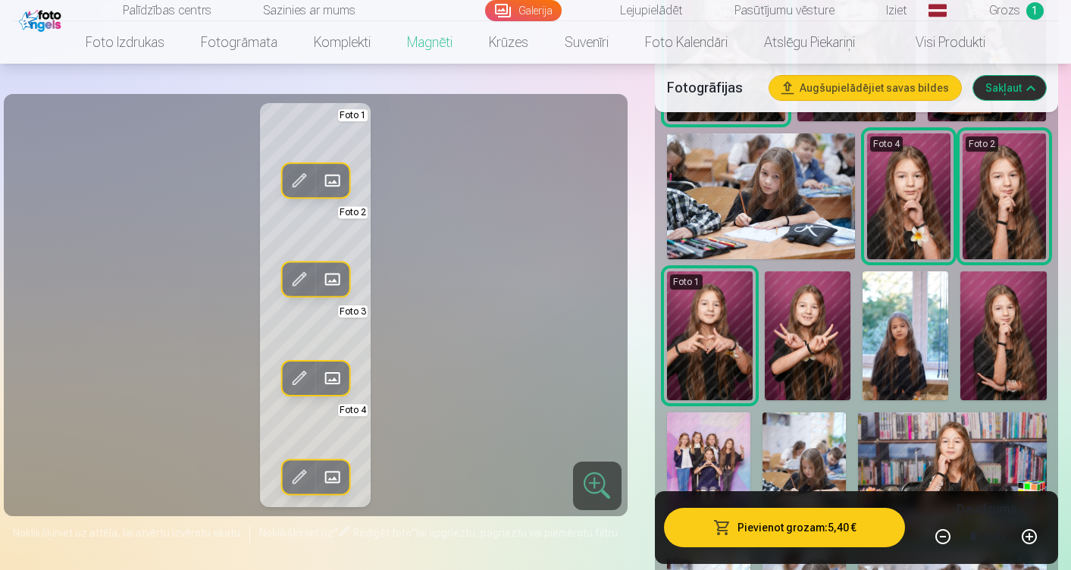
scroll to position [566, 0]
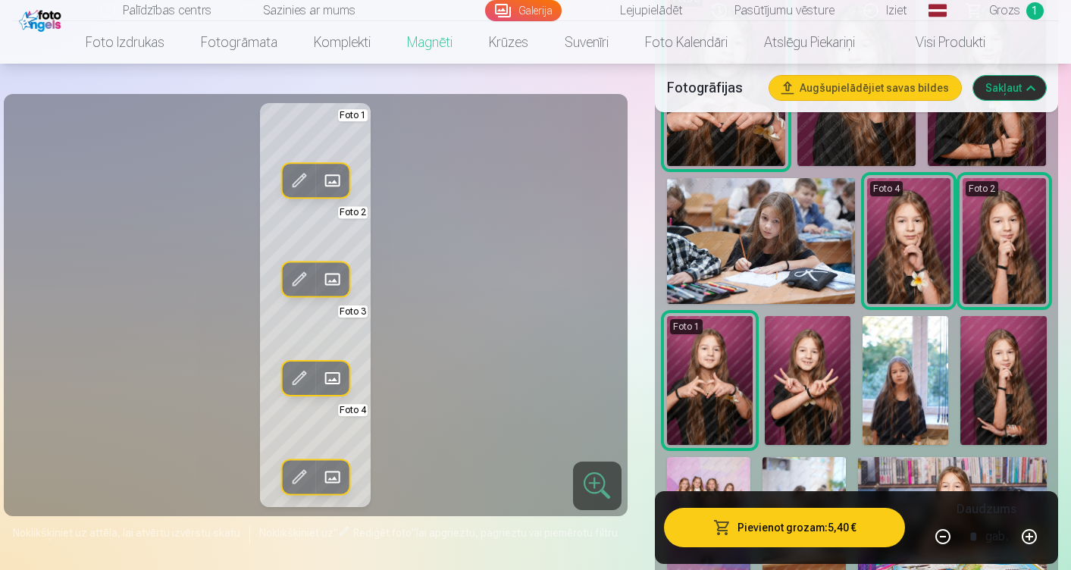
click at [794, 229] on img at bounding box center [761, 240] width 188 height 125
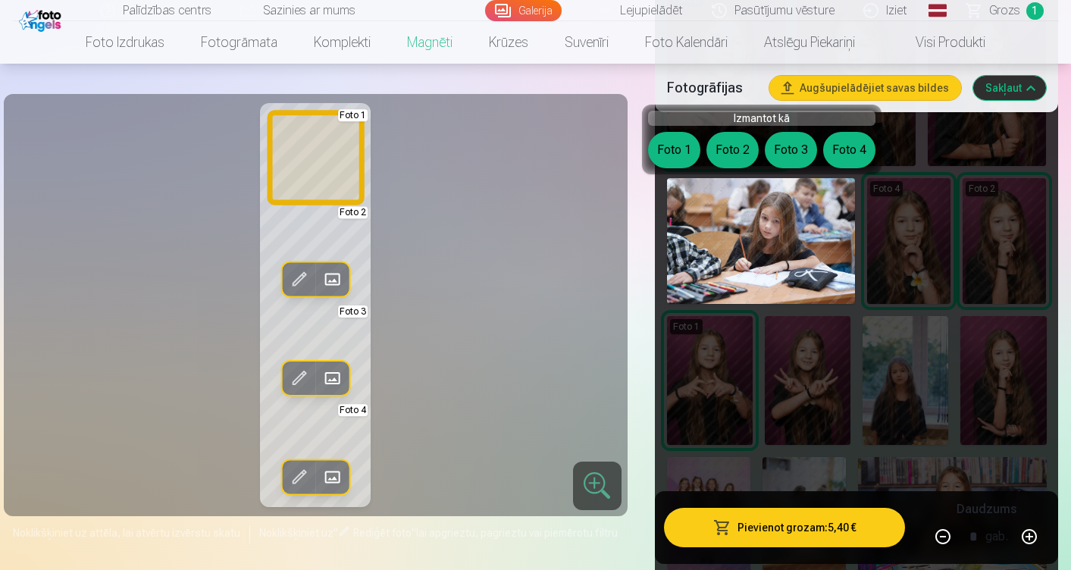
click at [681, 152] on button "Foto 1" at bounding box center [674, 150] width 52 height 36
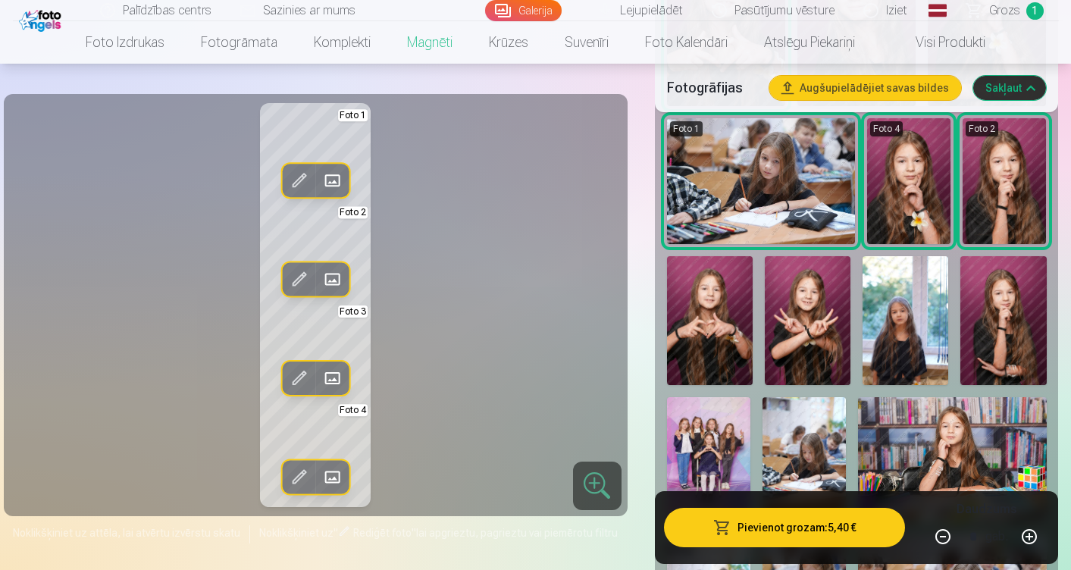
scroll to position [666, 0]
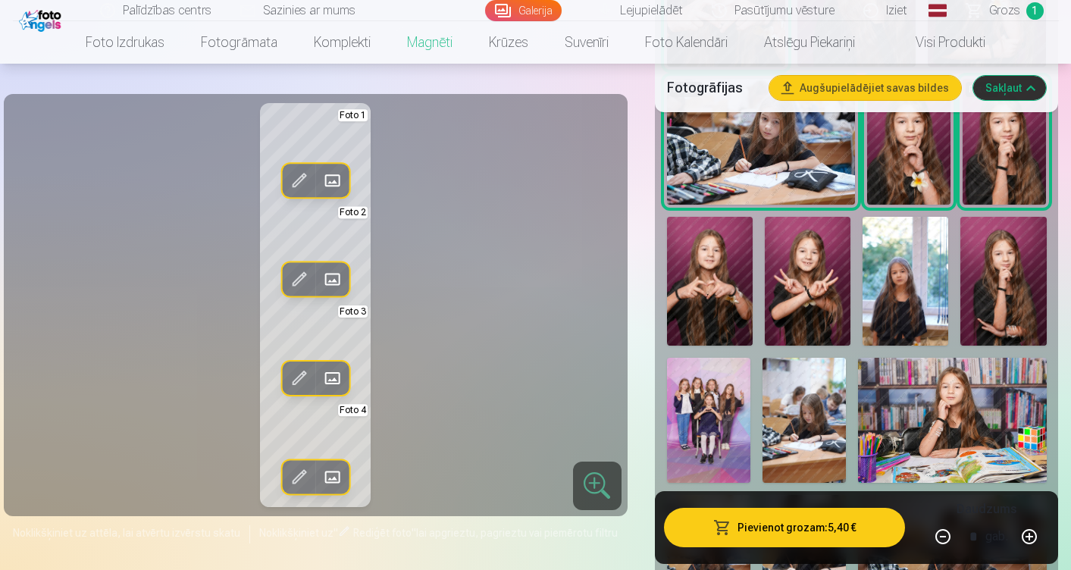
click at [694, 381] on img at bounding box center [708, 421] width 83 height 126
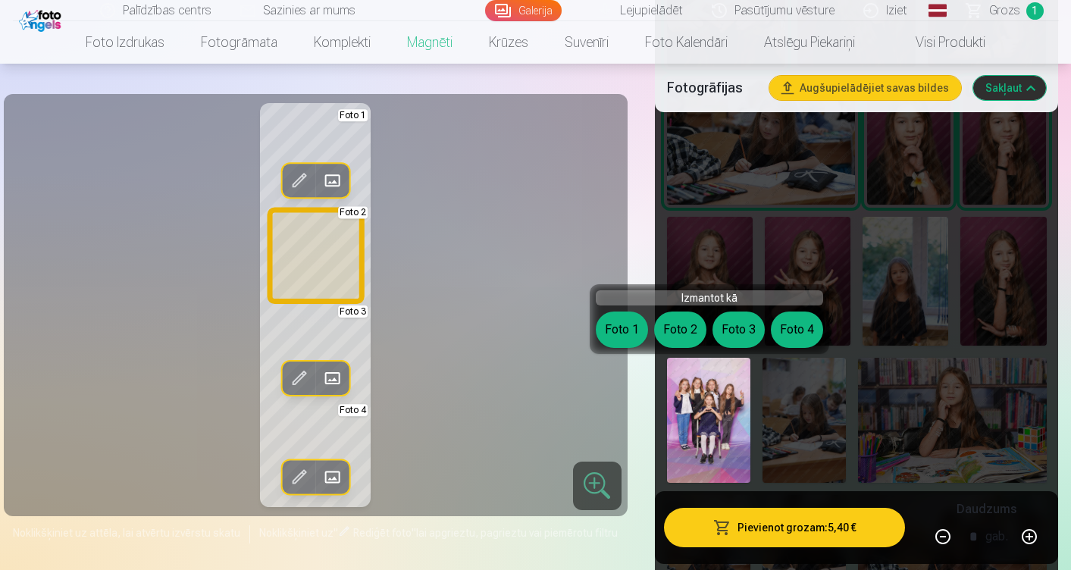
click at [684, 330] on button "Foto 2" at bounding box center [680, 330] width 52 height 36
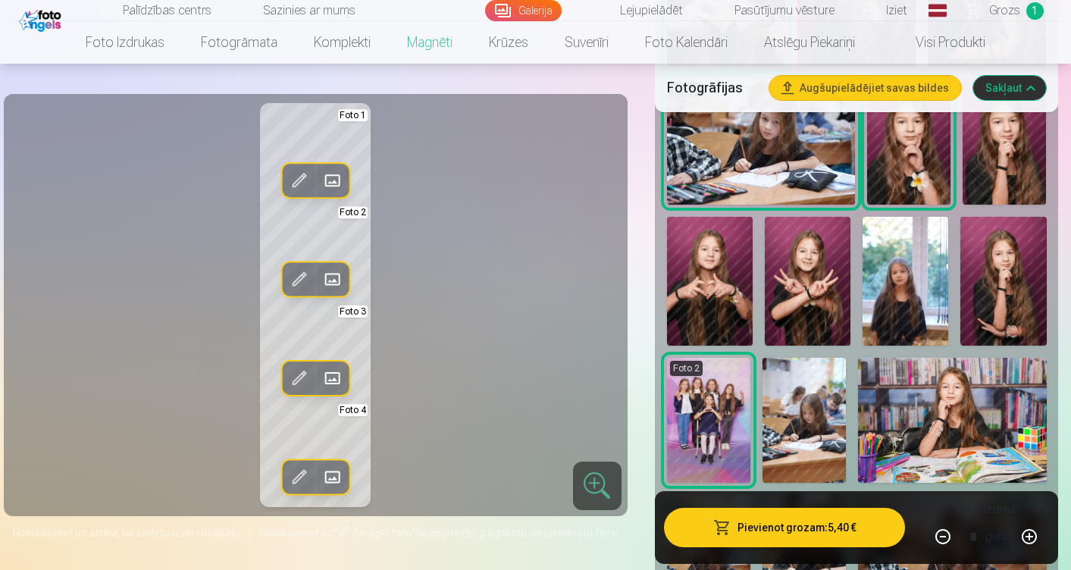
click at [914, 287] on img at bounding box center [906, 281] width 86 height 129
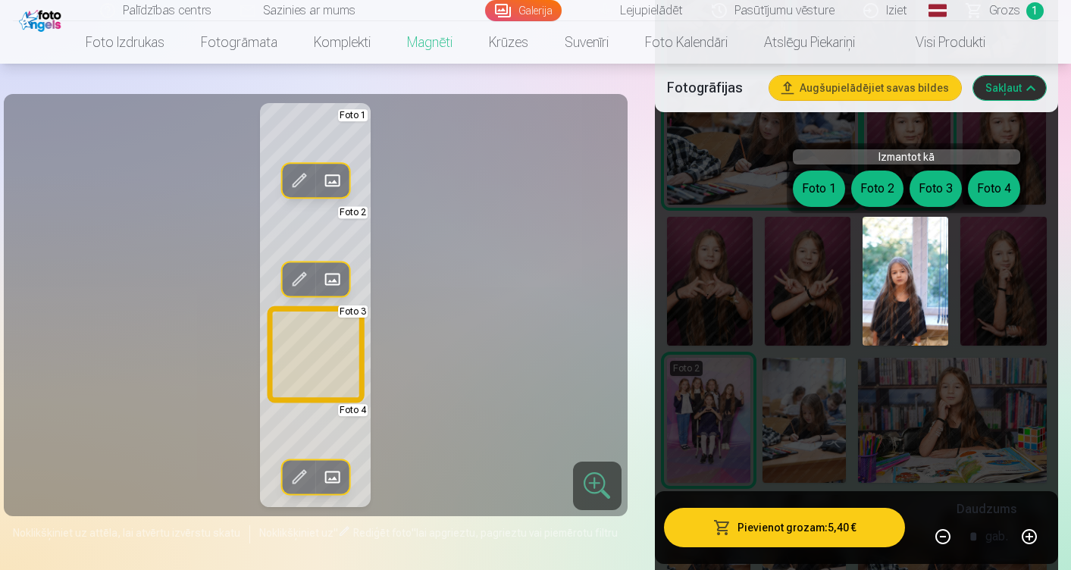
click at [932, 185] on button "Foto 3" at bounding box center [936, 189] width 52 height 36
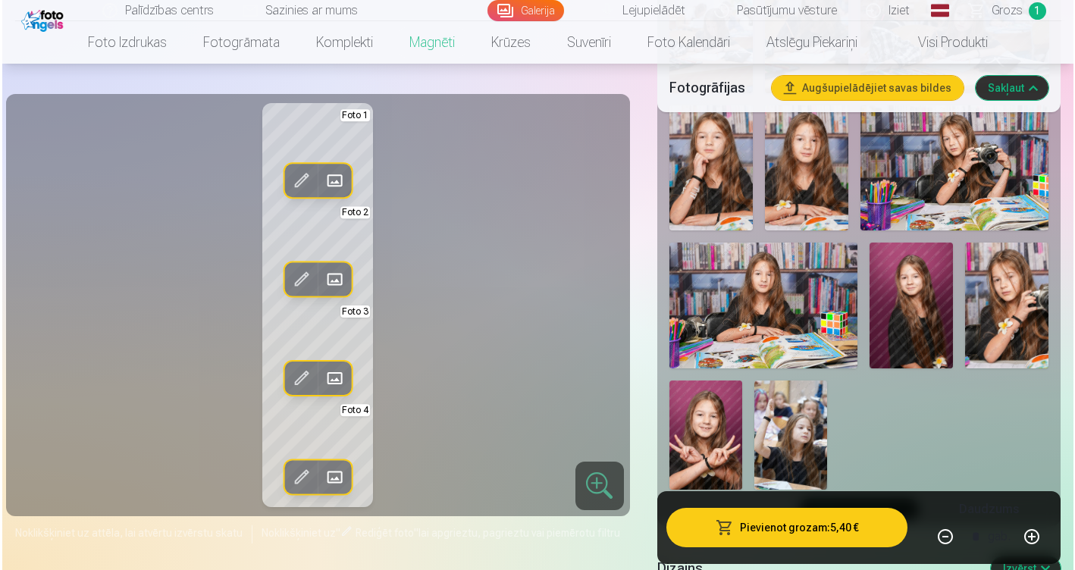
scroll to position [1182, 0]
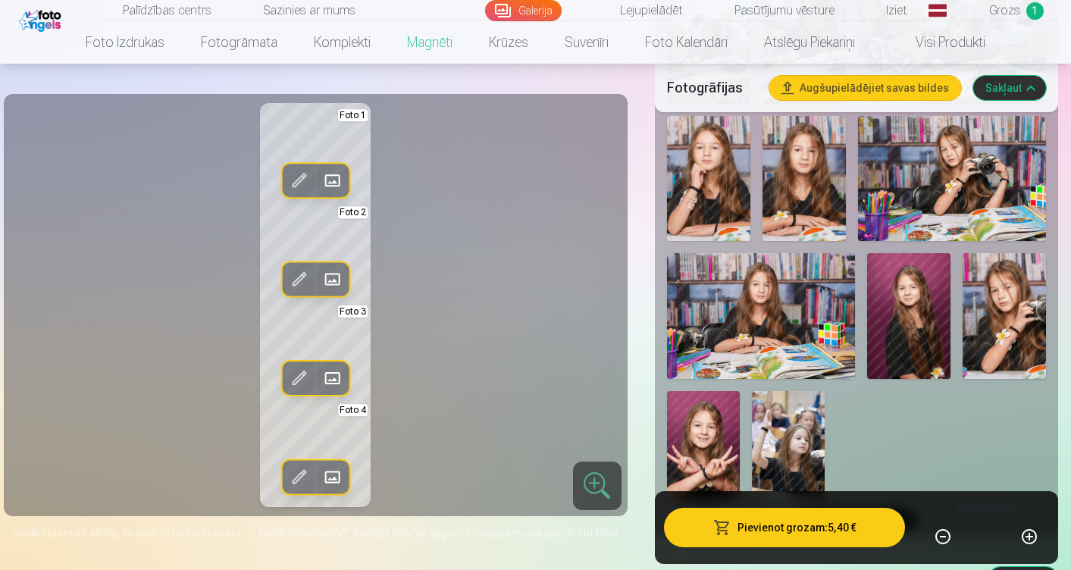
click at [742, 323] on img at bounding box center [761, 315] width 188 height 125
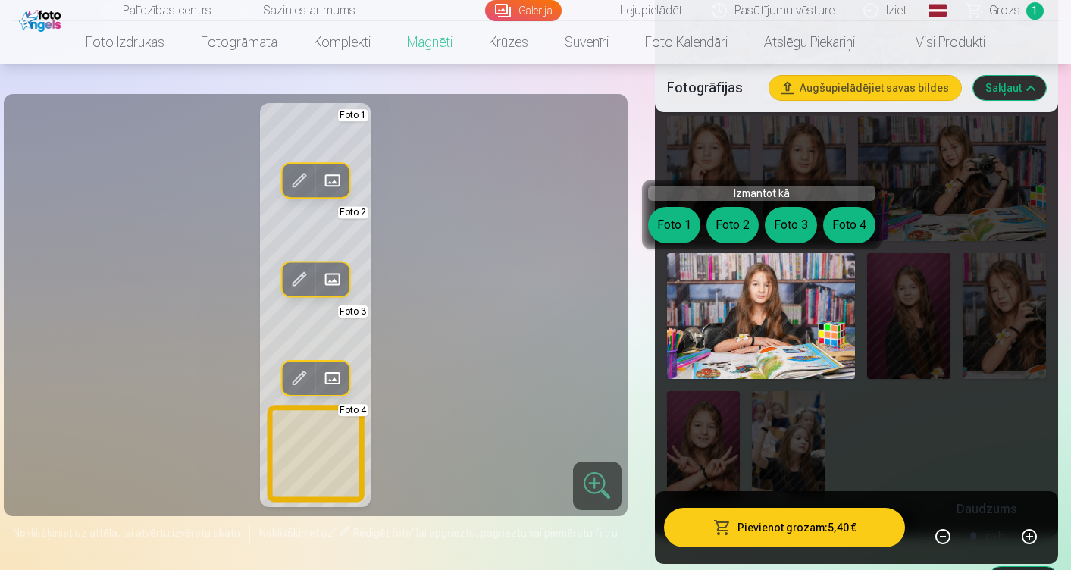
drag, startPoint x: 846, startPoint y: 216, endPoint x: 826, endPoint y: 228, distance: 23.1
click at [826, 228] on button "Foto 4" at bounding box center [849, 225] width 52 height 36
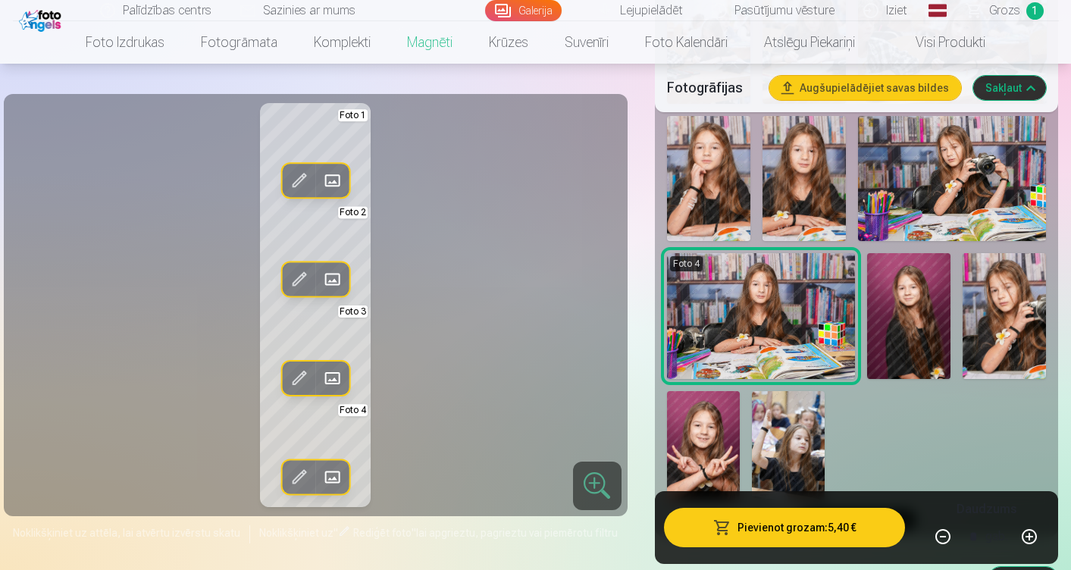
click at [815, 537] on button "Pievienot grozam : 5,40 €" at bounding box center [785, 527] width 242 height 39
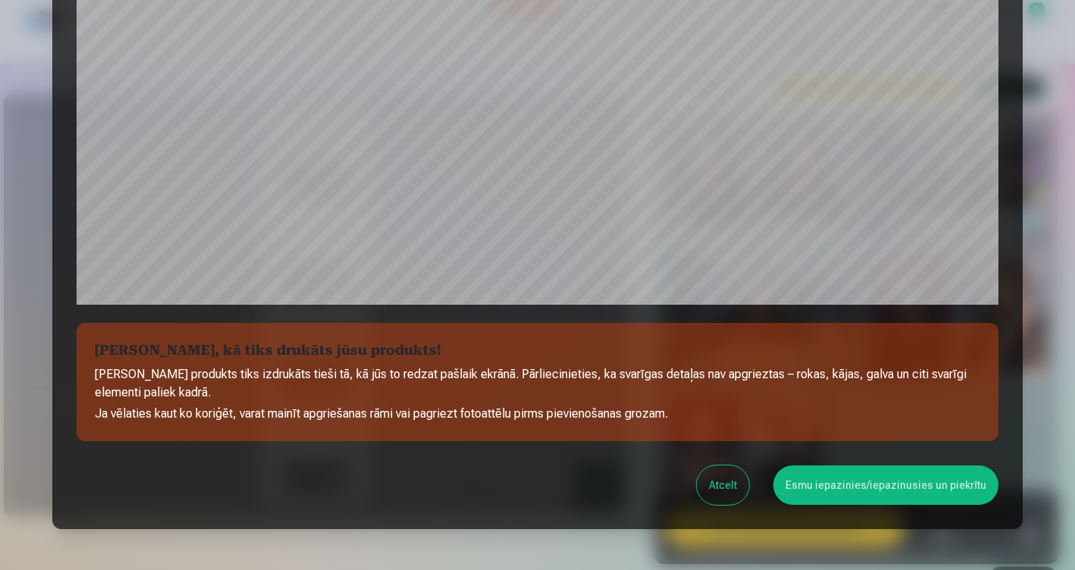
scroll to position [522, 0]
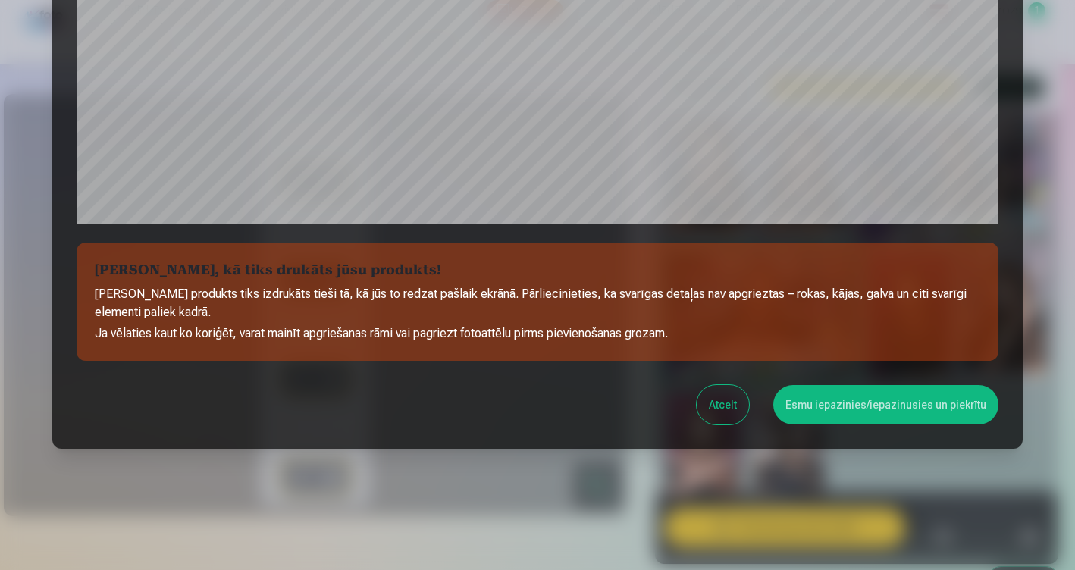
click at [869, 404] on button "Esmu iepazinies/iepazinusies un piekrītu" at bounding box center [885, 404] width 225 height 39
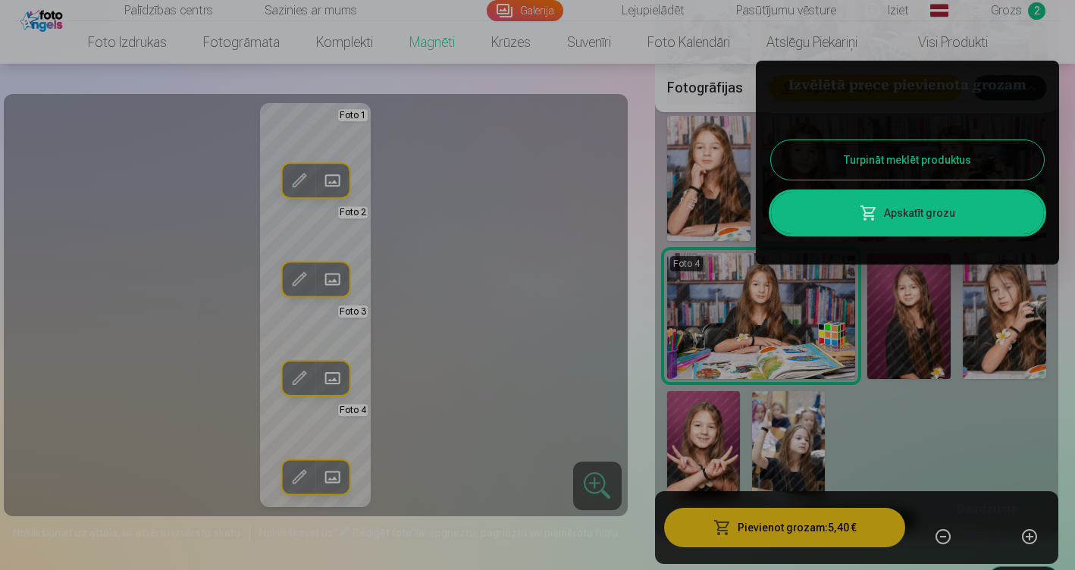
click at [894, 219] on link "Apskatīt grozu" at bounding box center [907, 213] width 273 height 42
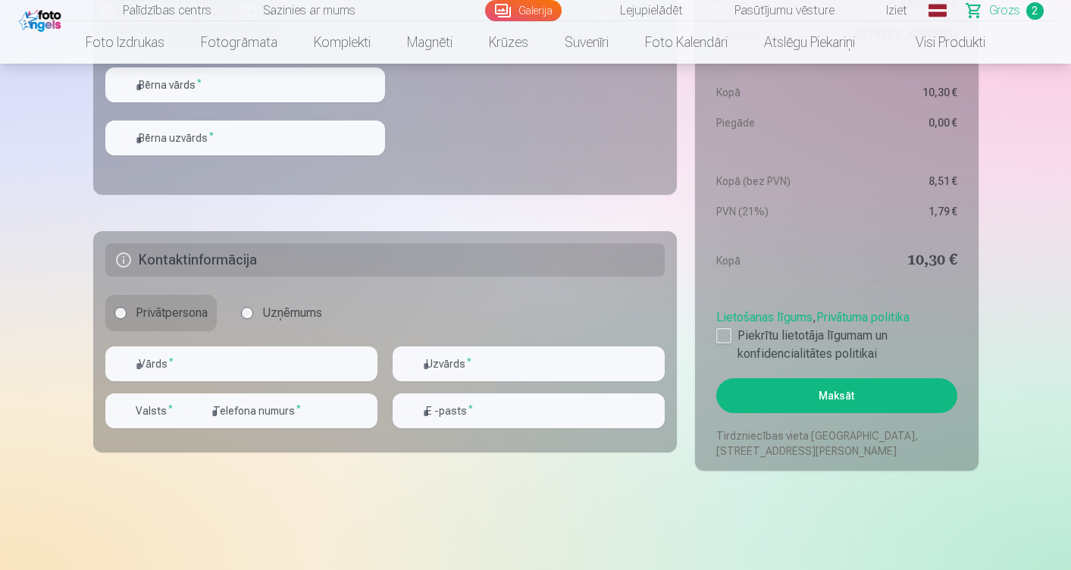
scroll to position [902, 0]
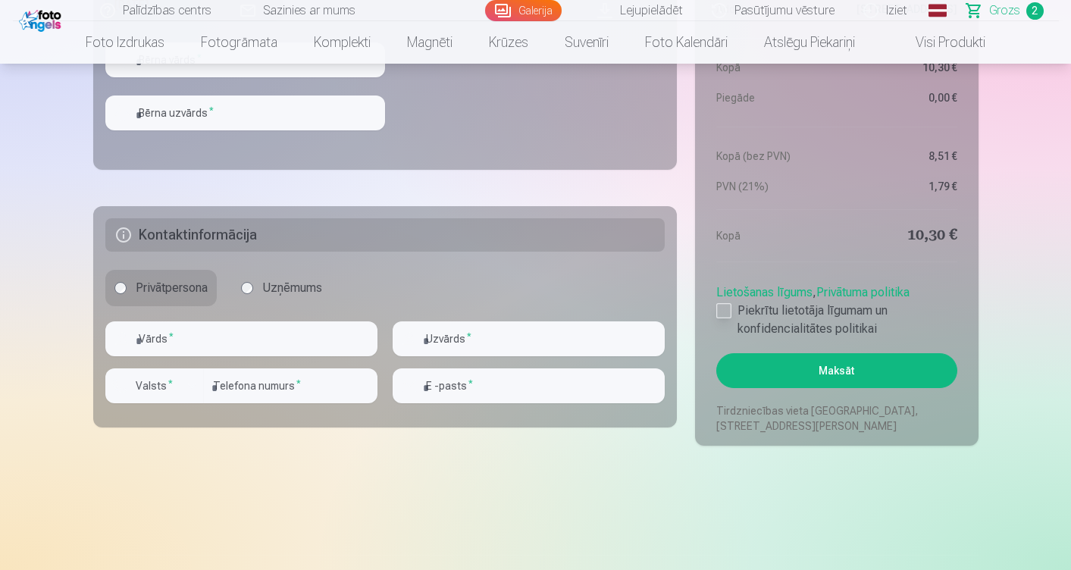
click at [725, 310] on div at bounding box center [723, 310] width 15 height 15
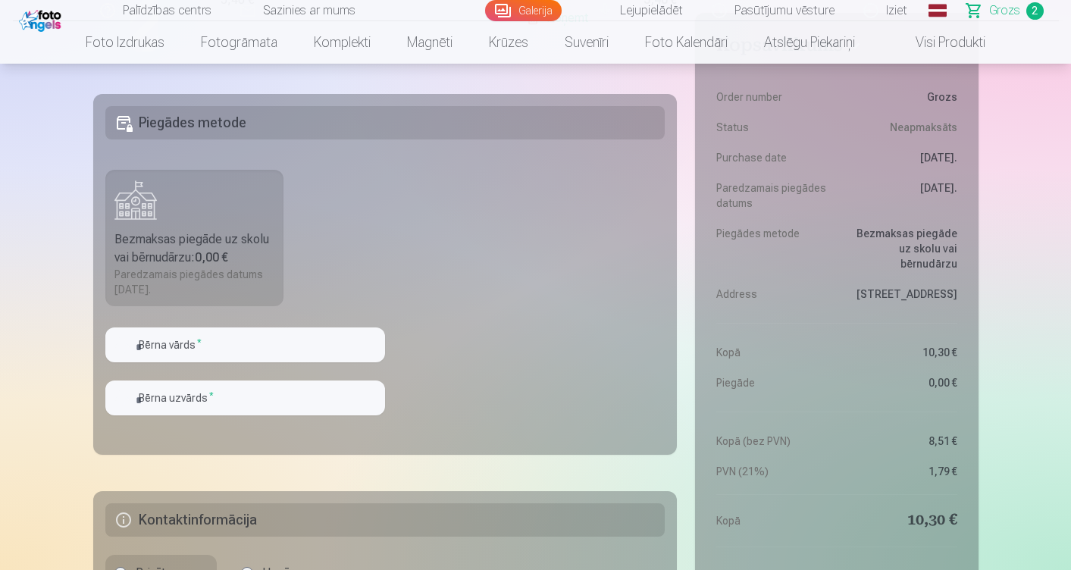
scroll to position [643, 0]
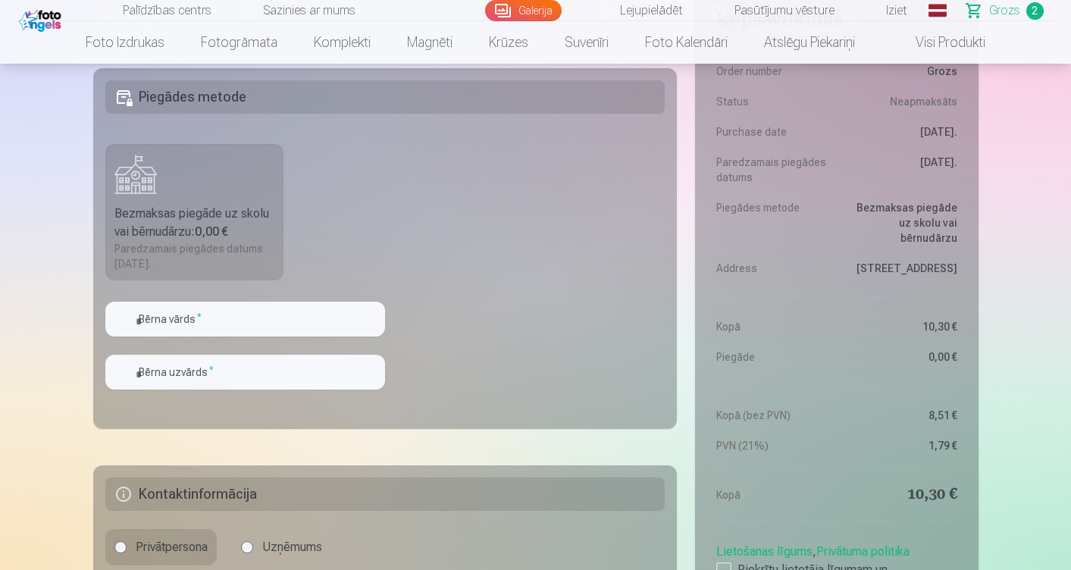
click at [267, 293] on fieldset "Piegādes metode Bezmaksas piegāde uz skolu vai bērnudārzu : 0,00 € Paredzamais …" at bounding box center [385, 248] width 584 height 361
click at [255, 311] on input "text" at bounding box center [245, 319] width 280 height 35
type input "*"
type input "*****"
click at [227, 384] on input "text" at bounding box center [245, 372] width 280 height 35
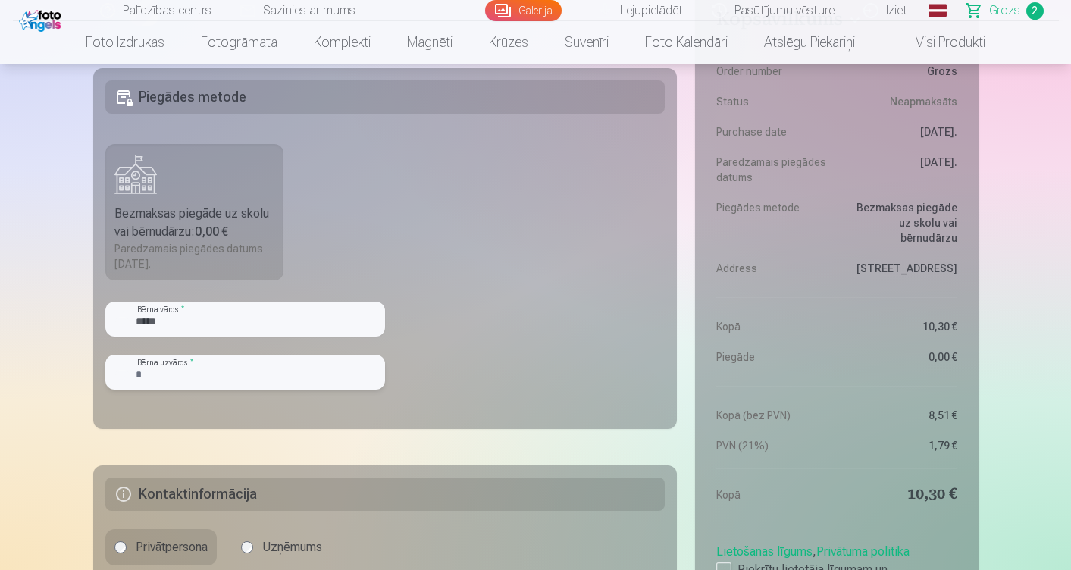
type input "********"
click at [208, 316] on input "*****" at bounding box center [245, 319] width 280 height 35
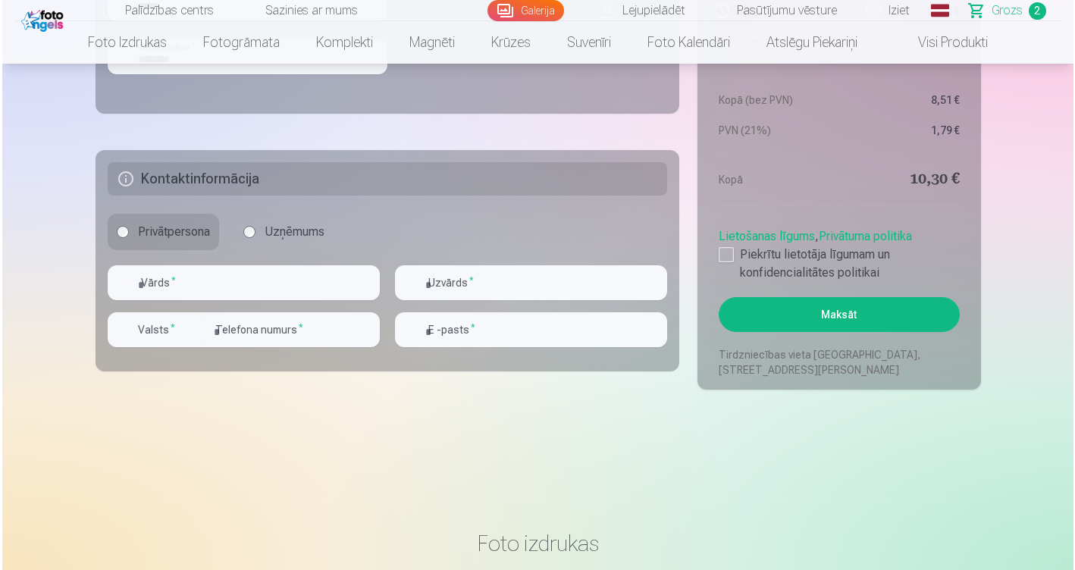
scroll to position [996, 0]
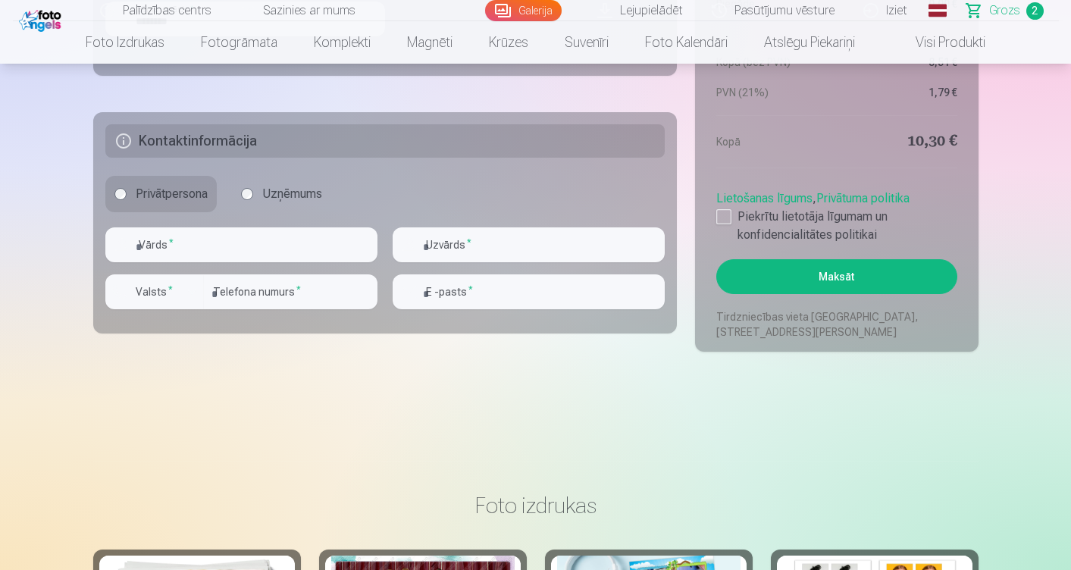
type input "*****"
click at [256, 249] on input "text" at bounding box center [241, 244] width 272 height 35
type input "****"
click at [467, 243] on input "text" at bounding box center [529, 244] width 272 height 35
type input "********"
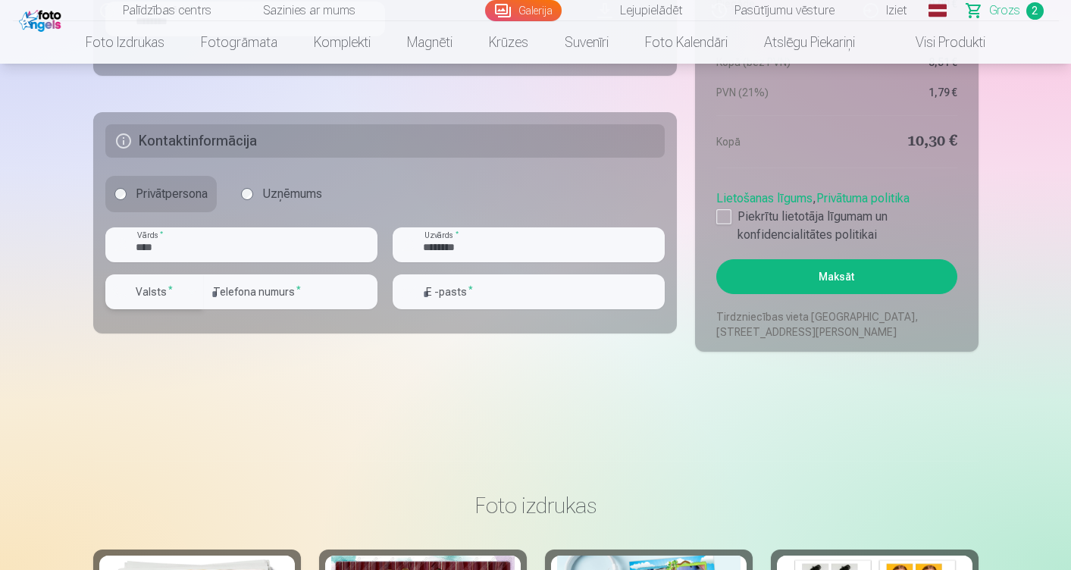
click at [192, 292] on div "button" at bounding box center [192, 292] width 18 height 18
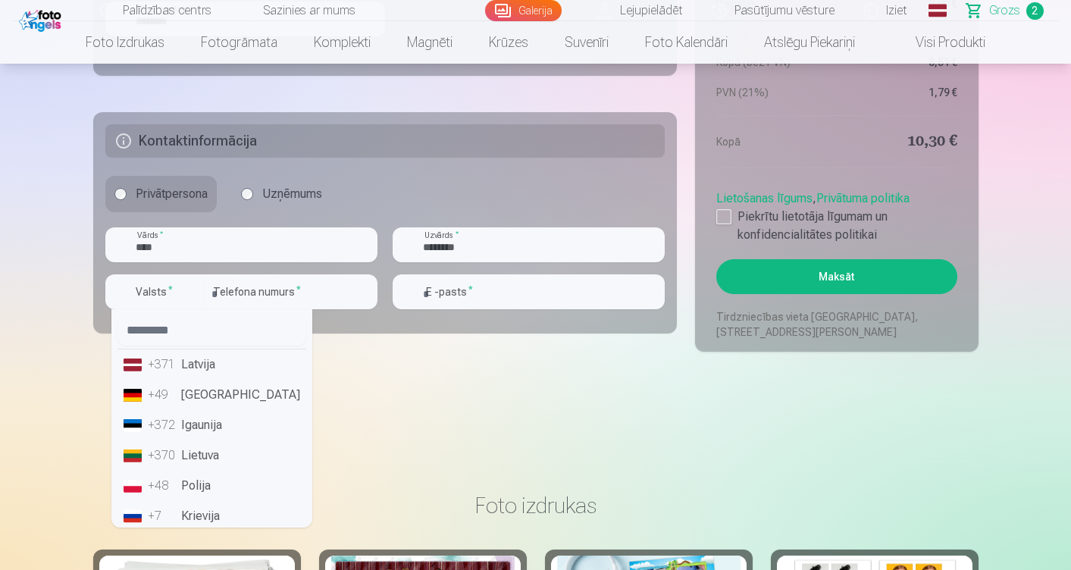
click at [193, 360] on li "+371 Latvija" at bounding box center [211, 364] width 189 height 30
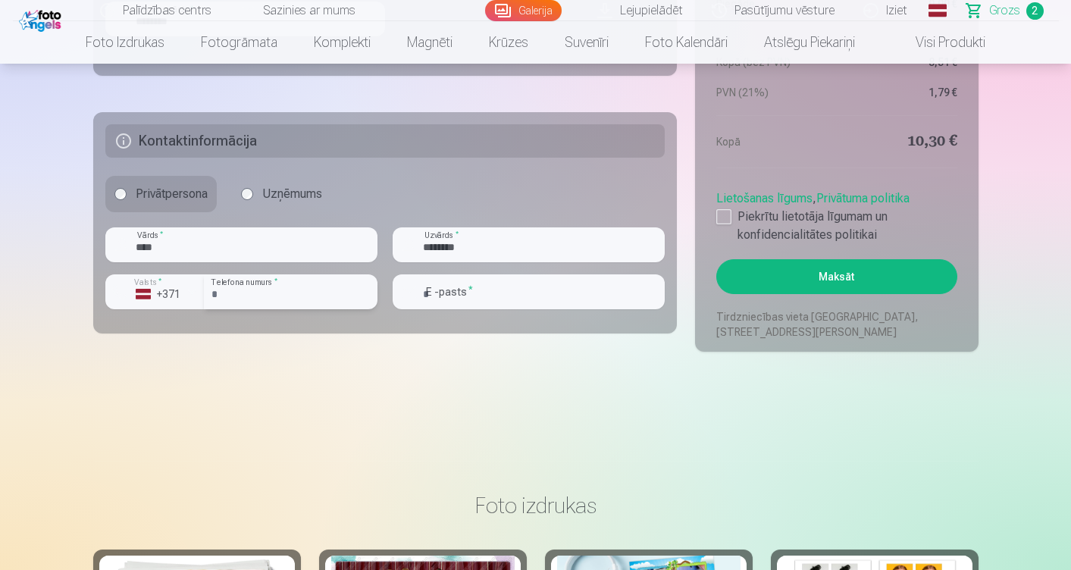
click at [226, 290] on input "number" at bounding box center [291, 291] width 174 height 35
click at [249, 296] on input "number" at bounding box center [291, 291] width 174 height 35
type input "********"
click at [445, 290] on input "email" at bounding box center [529, 291] width 272 height 35
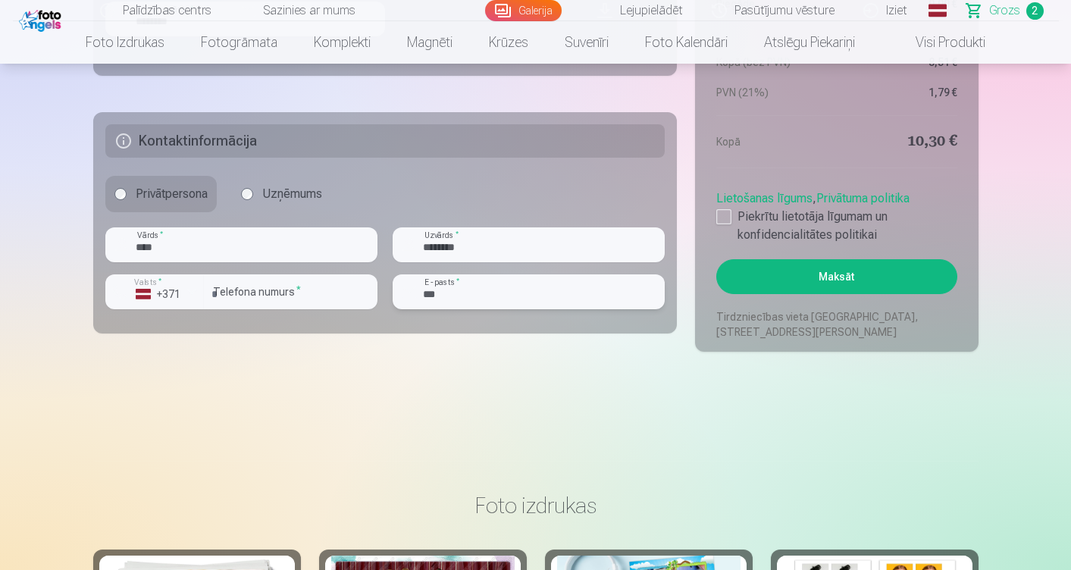
type input "**********"
click at [855, 275] on button "Maksāt" at bounding box center [836, 276] width 240 height 35
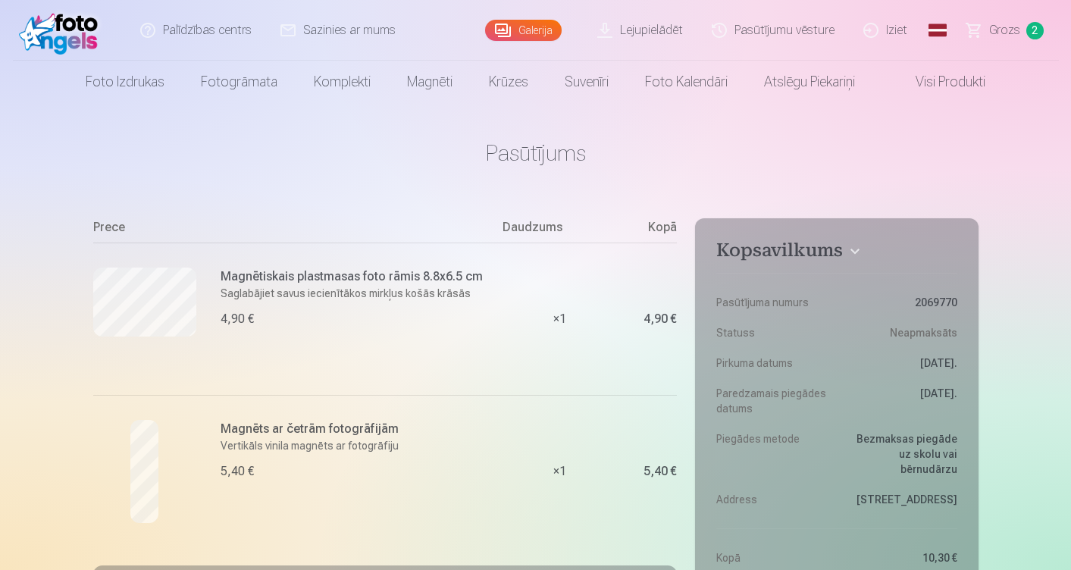
click at [900, 28] on link "Iziet" at bounding box center [886, 30] width 73 height 61
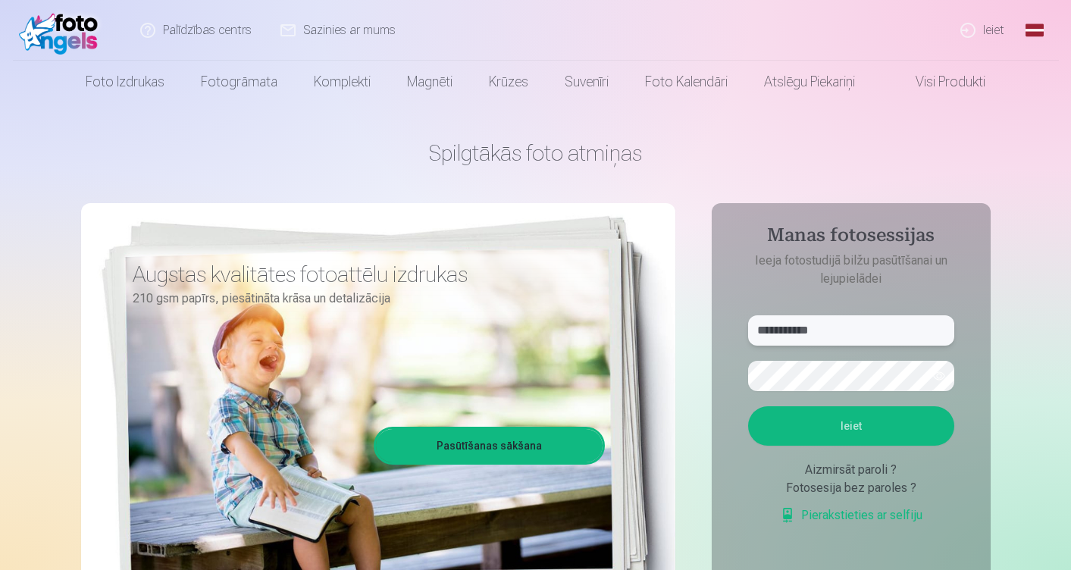
drag, startPoint x: 822, startPoint y: 327, endPoint x: 681, endPoint y: 322, distance: 141.1
click at [681, 322] on div "**********" at bounding box center [536, 379] width 910 height 553
type input "*"
type input "**********"
click at [707, 403] on div "**********" at bounding box center [536, 379] width 910 height 553
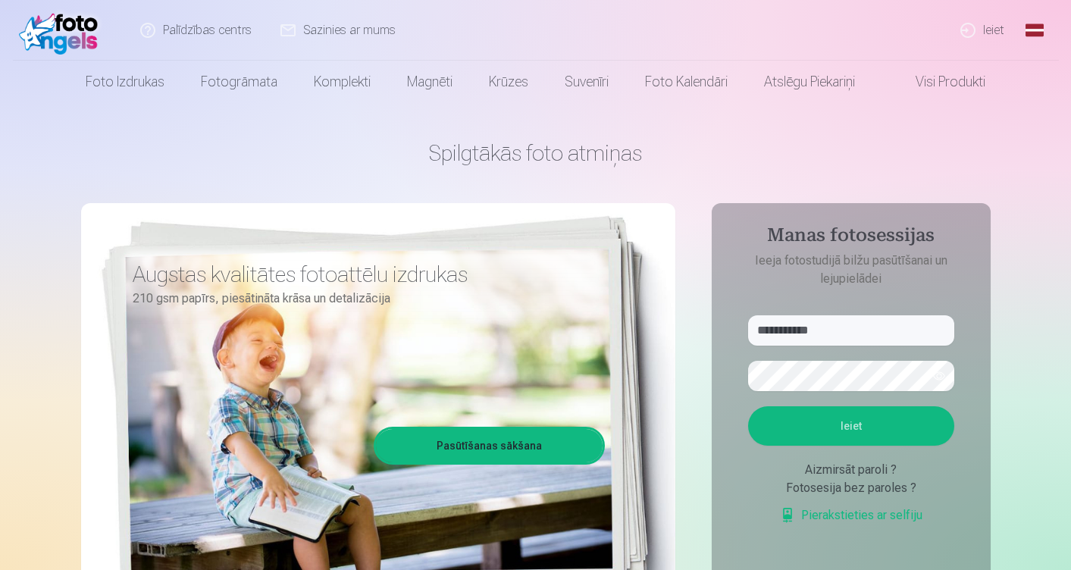
click at [941, 377] on button "button" at bounding box center [939, 376] width 29 height 29
click at [857, 431] on button "Ieiet" at bounding box center [851, 425] width 206 height 39
